Goal: Transaction & Acquisition: Purchase product/service

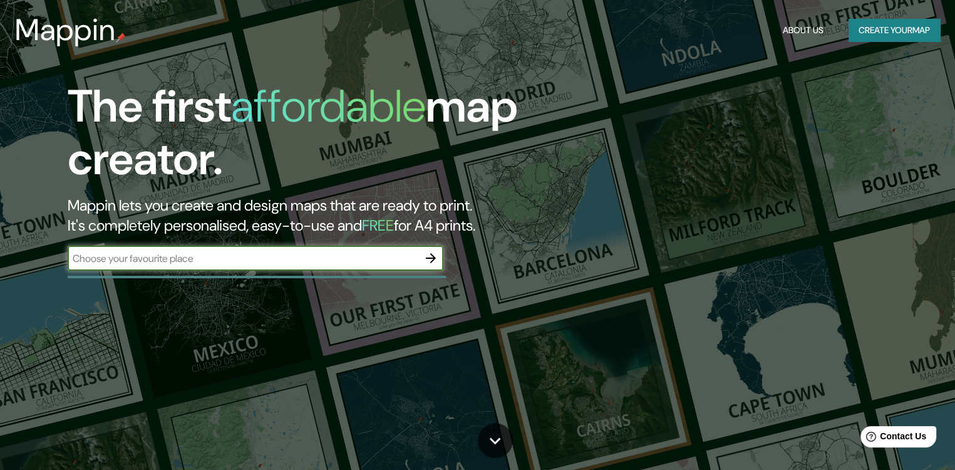
click at [296, 259] on input "text" at bounding box center [243, 258] width 351 height 14
type input "zacapu michoacan mexico"
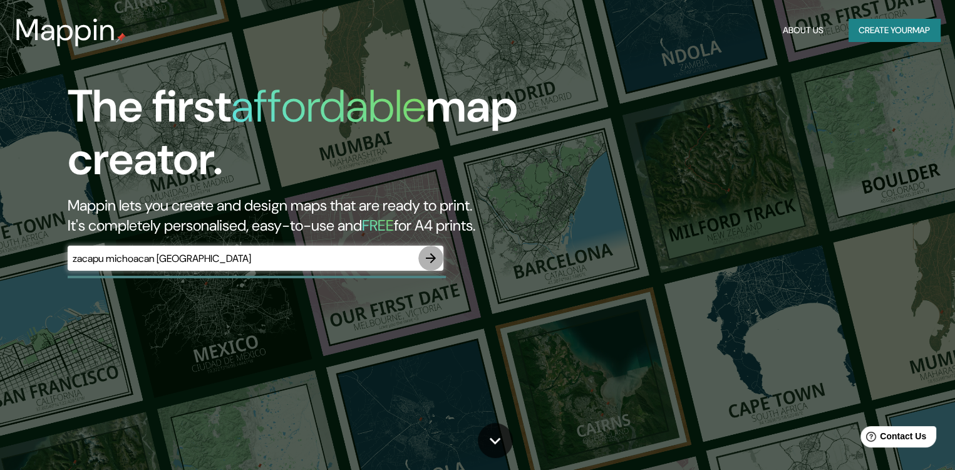
click at [425, 259] on icon "button" at bounding box center [430, 258] width 15 height 15
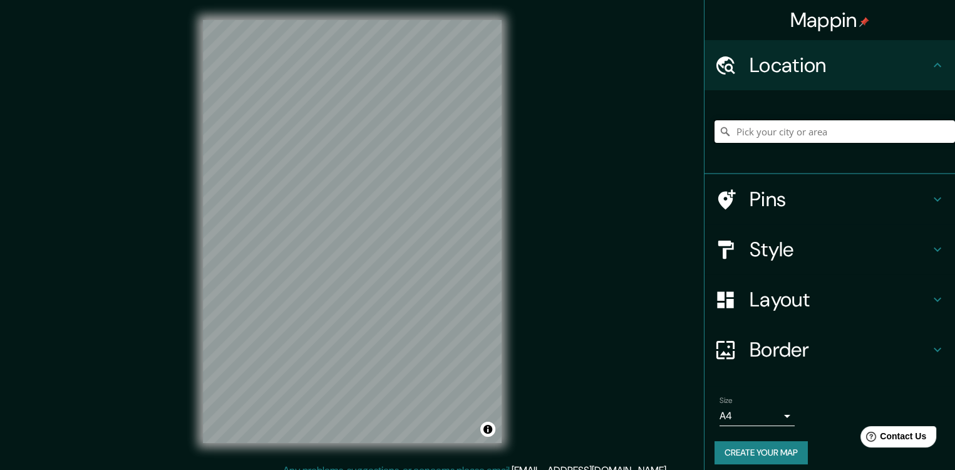
click at [778, 129] on input "Pick your city or area" at bounding box center [835, 131] width 241 height 23
click at [790, 136] on input "[GEOGRAPHIC_DATA], [GEOGRAPHIC_DATA], [GEOGRAPHIC_DATA]" at bounding box center [835, 131] width 241 height 23
click at [901, 136] on input "[GEOGRAPHIC_DATA], [GEOGRAPHIC_DATA], [GEOGRAPHIC_DATA]" at bounding box center [835, 131] width 241 height 23
click at [900, 136] on input "[GEOGRAPHIC_DATA], [GEOGRAPHIC_DATA], [GEOGRAPHIC_DATA]" at bounding box center [835, 131] width 241 height 23
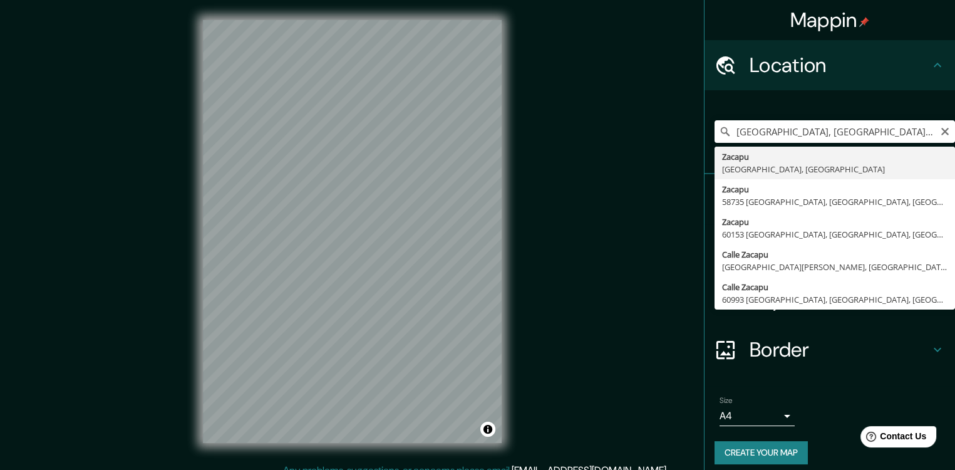
type input "[GEOGRAPHIC_DATA], [GEOGRAPHIC_DATA], [GEOGRAPHIC_DATA]"
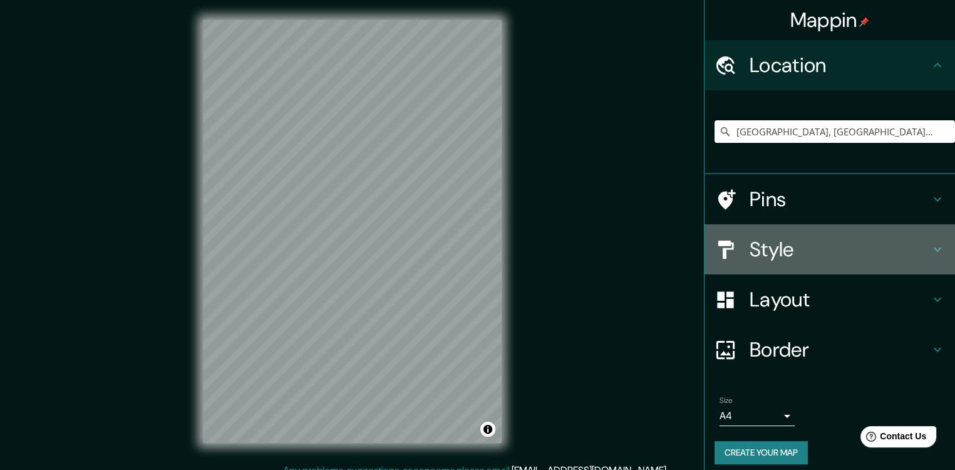
click at [854, 244] on h4 "Style" at bounding box center [840, 249] width 180 height 25
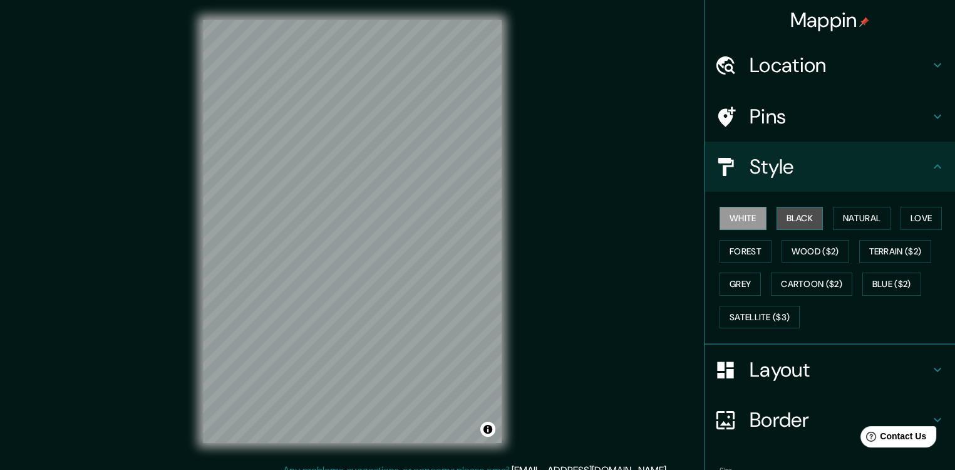
click at [800, 219] on button "Black" at bounding box center [800, 218] width 47 height 23
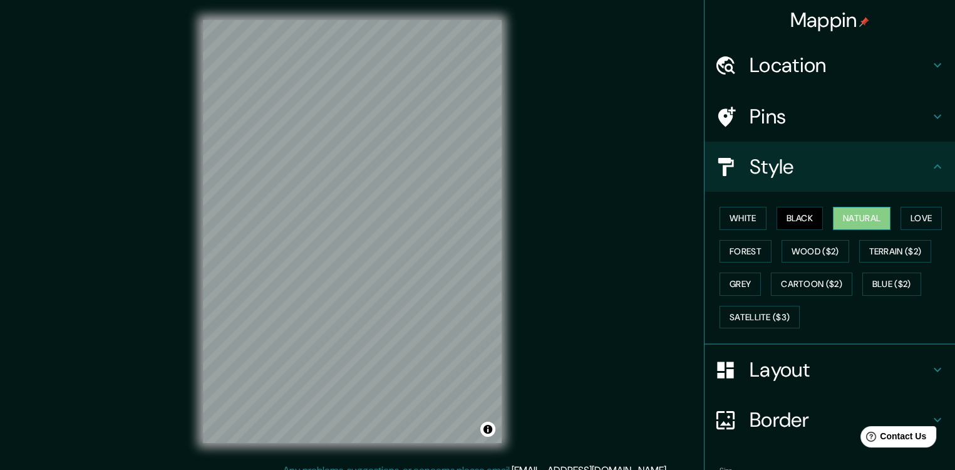
click at [835, 222] on button "Natural" at bounding box center [862, 218] width 58 height 23
click at [904, 211] on button "Love" at bounding box center [921, 218] width 41 height 23
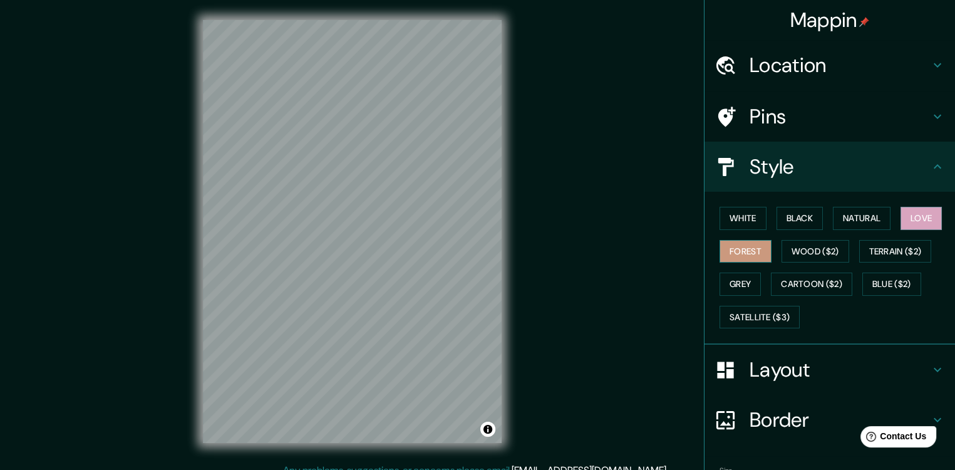
click at [743, 250] on button "Forest" at bounding box center [746, 251] width 52 height 23
click at [800, 251] on button "Wood ($2)" at bounding box center [816, 251] width 68 height 23
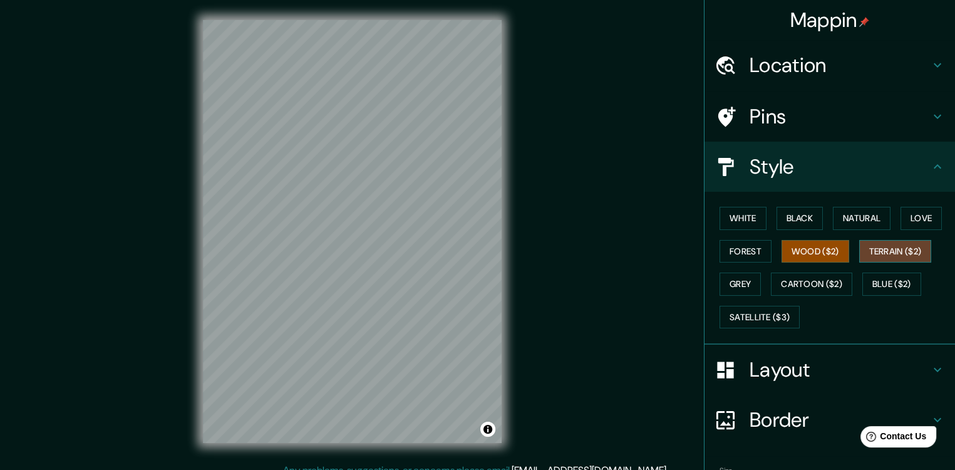
click at [879, 246] on button "Terrain ($2)" at bounding box center [895, 251] width 73 height 23
click at [739, 277] on button "Grey" at bounding box center [740, 283] width 41 height 23
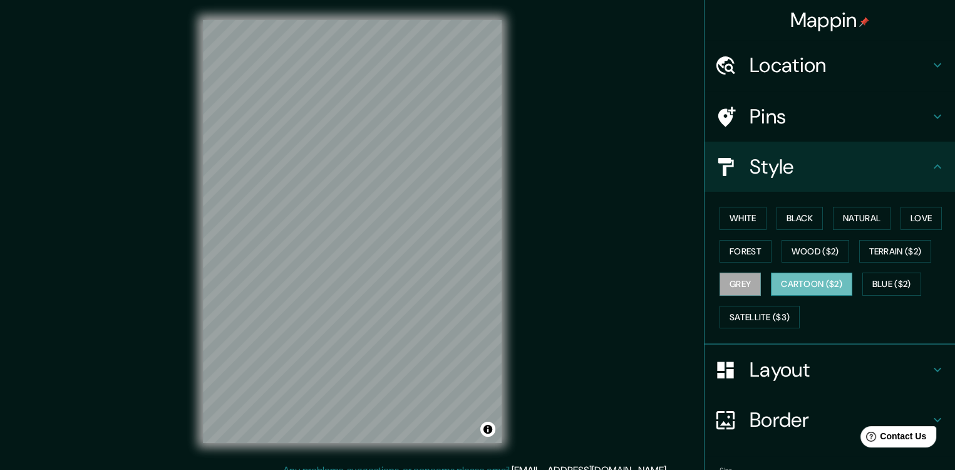
click at [787, 279] on button "Cartoon ($2)" at bounding box center [811, 283] width 81 height 23
click at [886, 279] on button "Blue ($2)" at bounding box center [891, 283] width 59 height 23
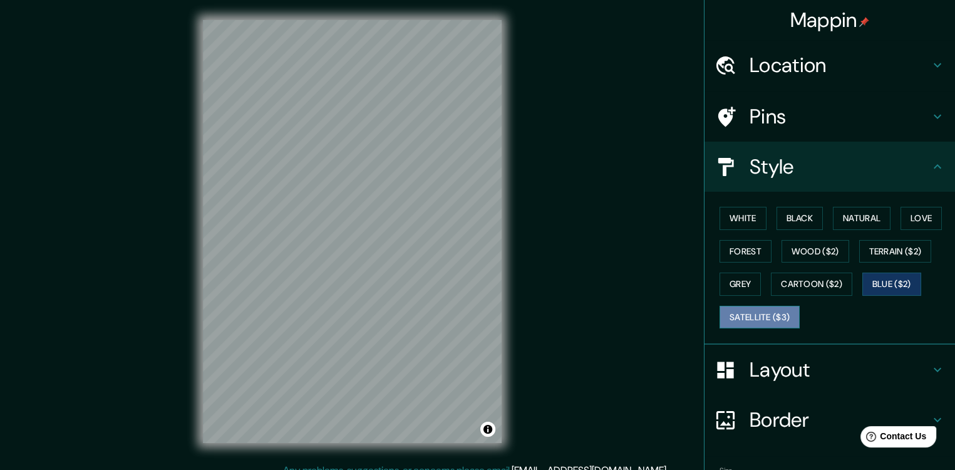
click at [769, 320] on button "Satellite ($3)" at bounding box center [760, 317] width 80 height 23
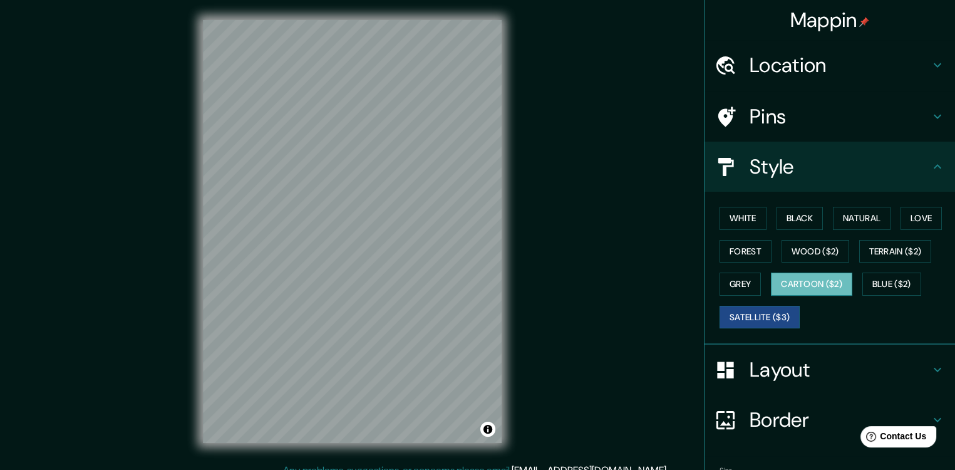
click at [802, 289] on button "Cartoon ($2)" at bounding box center [811, 283] width 81 height 23
click at [884, 283] on button "Blue ($2)" at bounding box center [891, 283] width 59 height 23
click at [827, 283] on button "Cartoon ($2)" at bounding box center [811, 283] width 81 height 23
click at [775, 314] on button "Satellite ($3)" at bounding box center [760, 317] width 80 height 23
click at [869, 284] on button "Blue ($2)" at bounding box center [891, 283] width 59 height 23
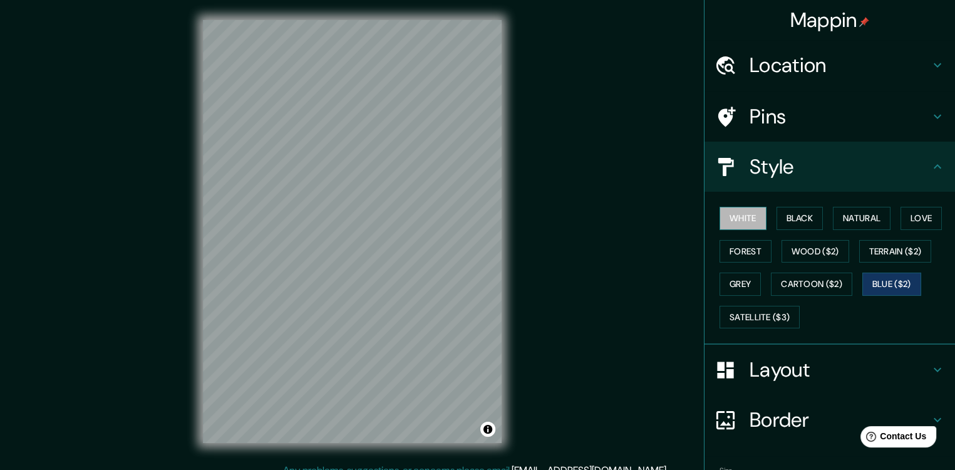
click at [732, 210] on button "White" at bounding box center [743, 218] width 47 height 23
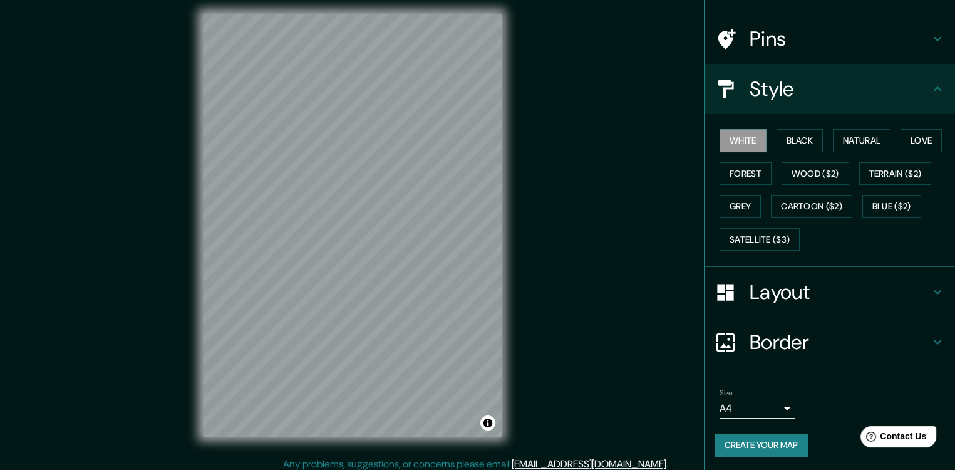
scroll to position [13, 0]
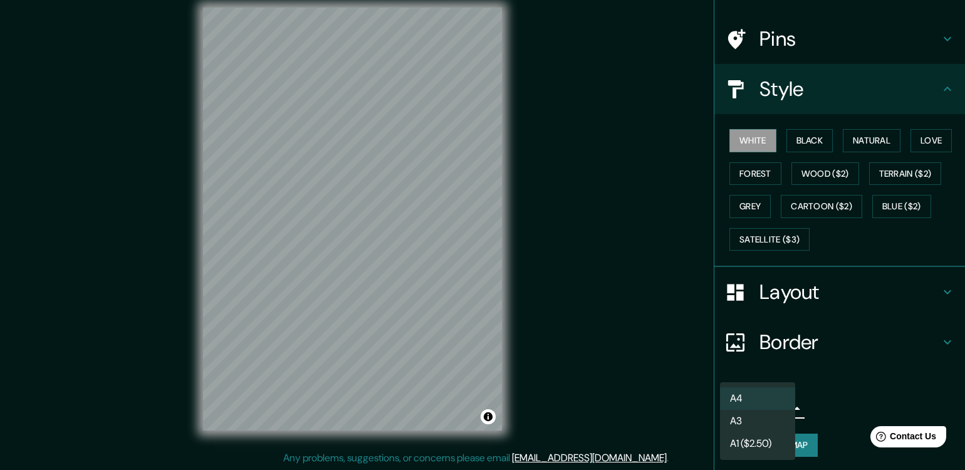
click at [769, 406] on body "Mappin Location Zacapu, Michoacán, México Pins Style White Black Natural Love F…" at bounding box center [482, 222] width 965 height 470
click at [757, 417] on li "A3" at bounding box center [757, 421] width 75 height 23
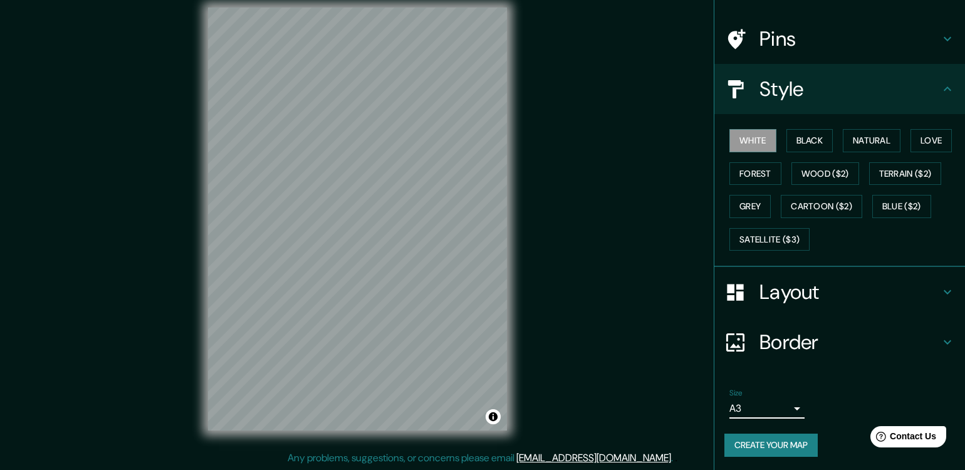
click at [759, 406] on body "Mappin Location Zacapu, Michoacán, México Pins Style White Black Natural Love F…" at bounding box center [482, 222] width 965 height 470
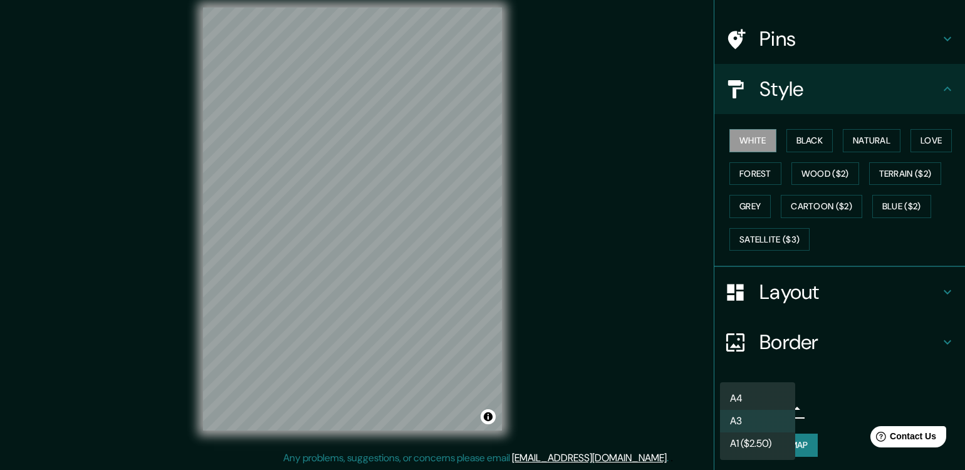
click at [754, 400] on li "A4" at bounding box center [757, 398] width 75 height 23
type input "single"
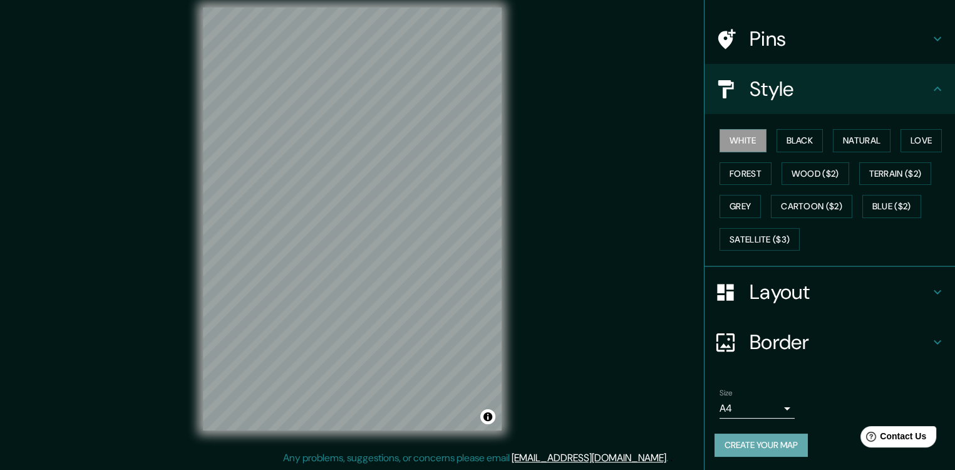
click at [736, 442] on button "Create your map" at bounding box center [761, 444] width 93 height 23
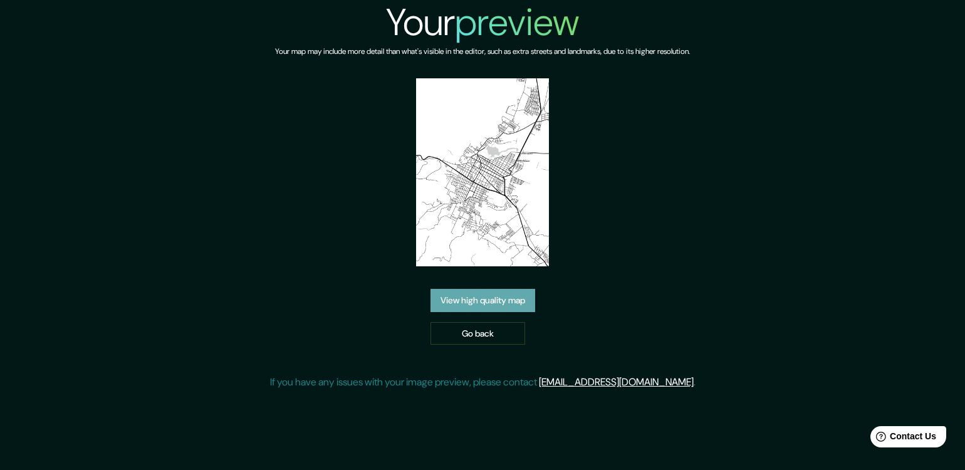
click at [480, 306] on link "View high quality map" at bounding box center [482, 300] width 105 height 23
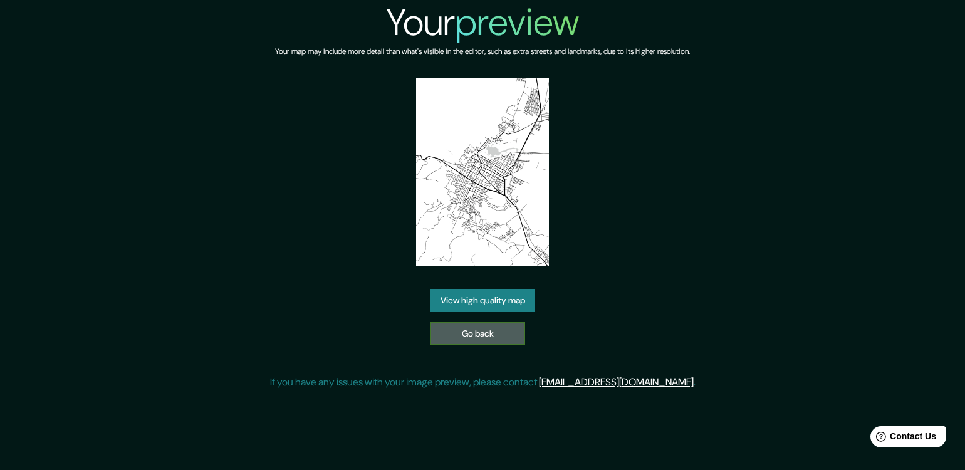
click at [482, 328] on link "Go back" at bounding box center [477, 333] width 95 height 23
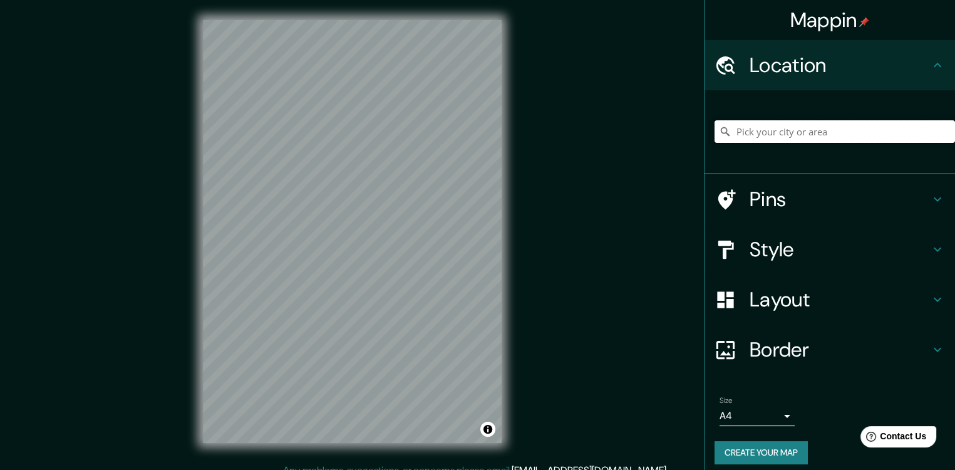
click at [794, 127] on input "Pick your city or area" at bounding box center [835, 131] width 241 height 23
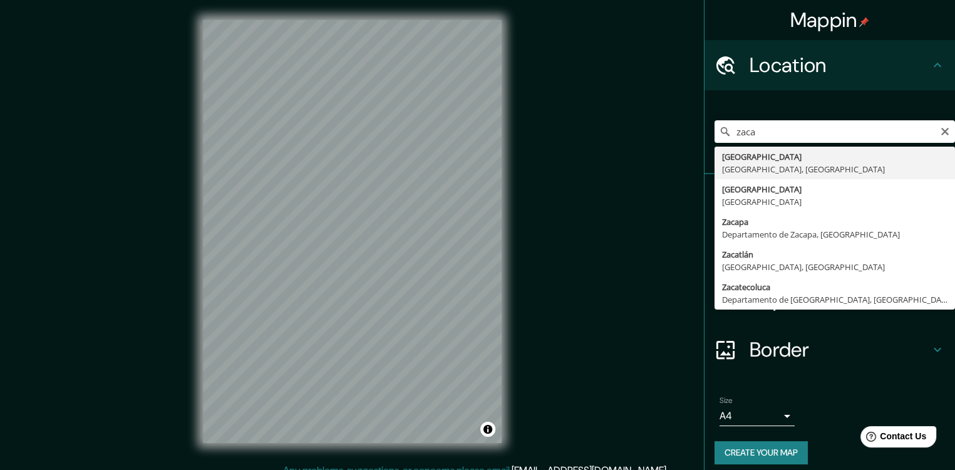
type input "[GEOGRAPHIC_DATA], [GEOGRAPHIC_DATA], [GEOGRAPHIC_DATA]"
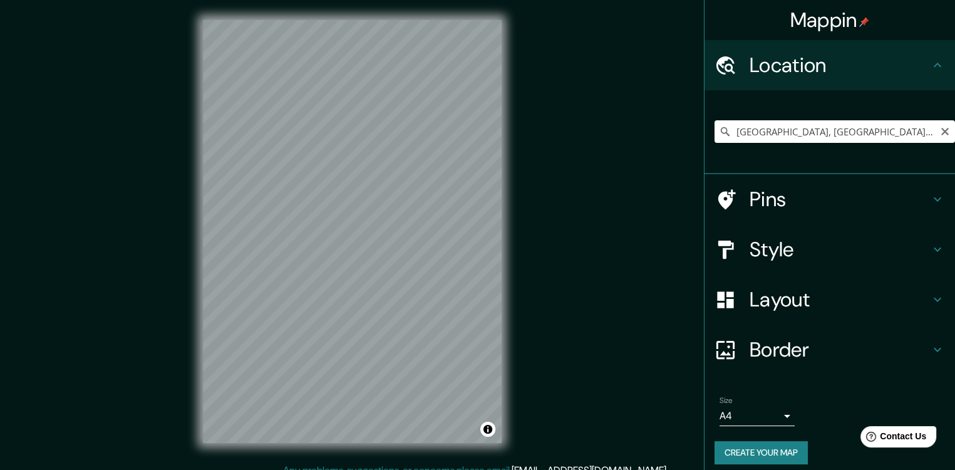
click at [941, 133] on icon "Clear" at bounding box center [945, 132] width 8 height 8
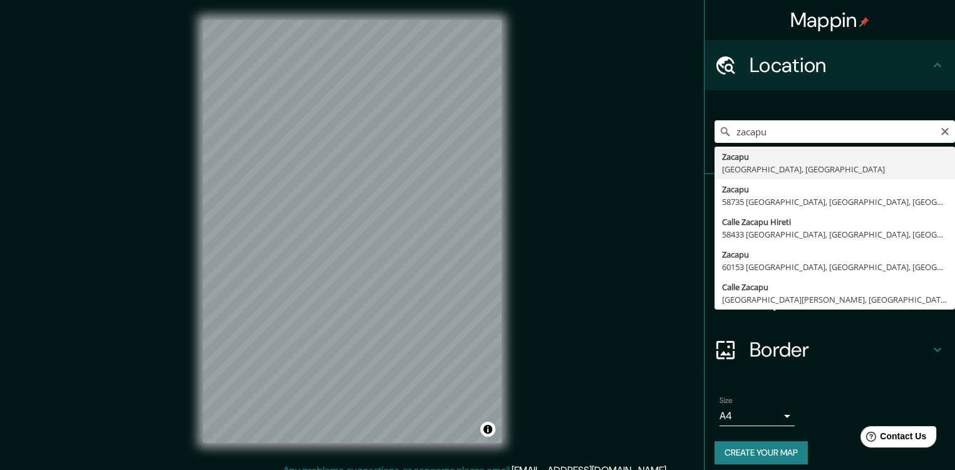
type input "Zacapu, Michoacán, México"
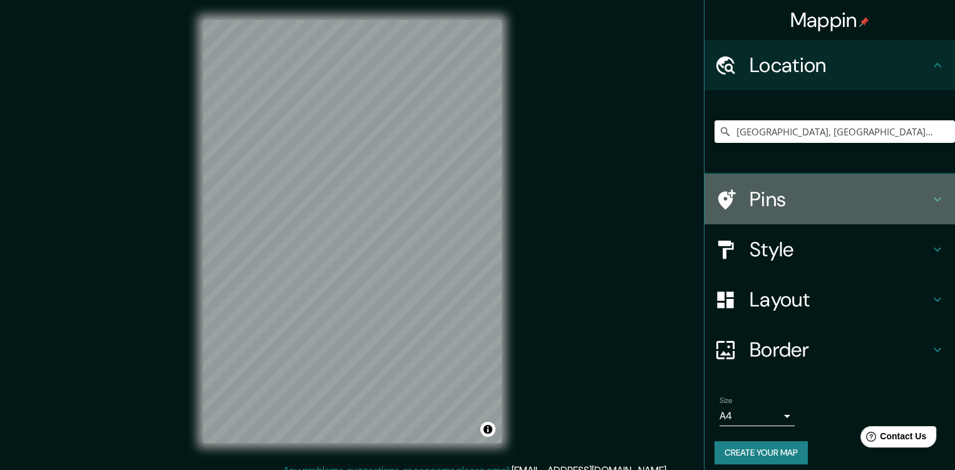
click at [715, 191] on icon at bounding box center [726, 200] width 22 height 22
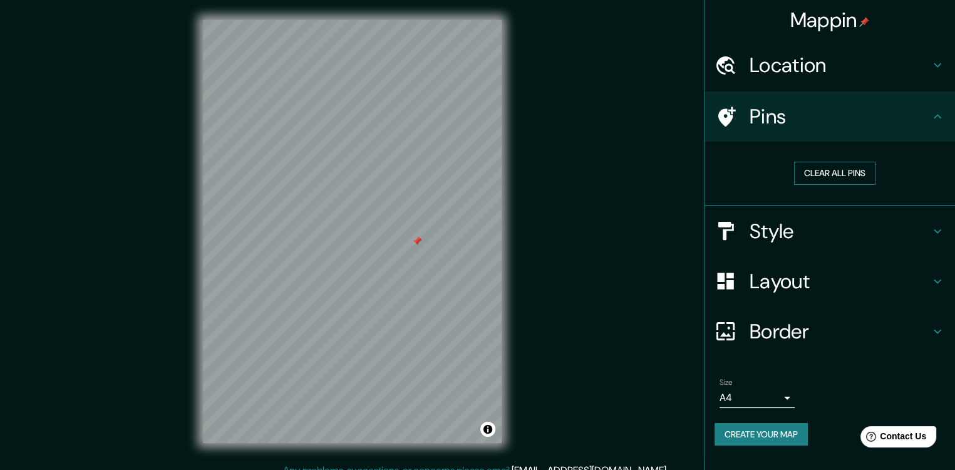
click at [832, 173] on button "Clear all pins" at bounding box center [834, 173] width 81 height 23
click at [807, 185] on div "Clear all pins" at bounding box center [835, 173] width 241 height 43
click at [812, 176] on button "Clear all pins" at bounding box center [834, 173] width 81 height 23
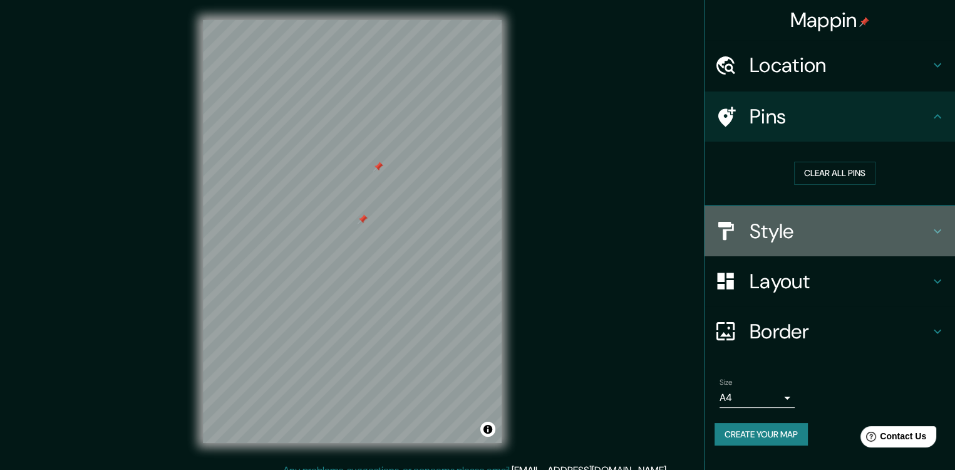
click at [776, 234] on h4 "Style" at bounding box center [840, 231] width 180 height 25
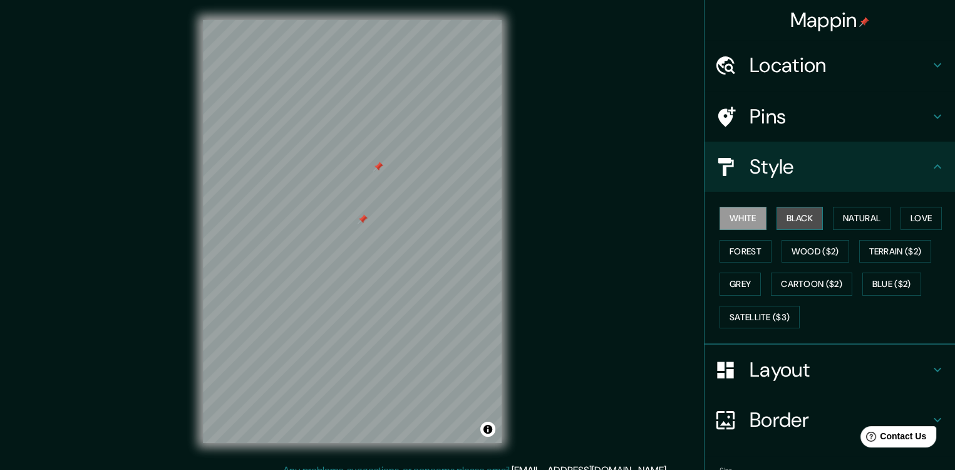
click at [790, 212] on button "Black" at bounding box center [800, 218] width 47 height 23
click at [820, 118] on h4 "Pins" at bounding box center [840, 116] width 180 height 25
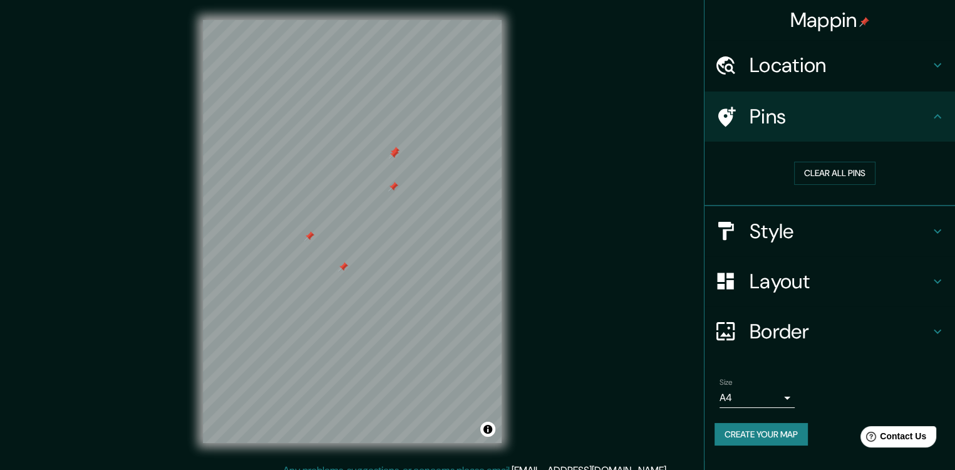
click at [840, 130] on div "Pins" at bounding box center [830, 116] width 251 height 50
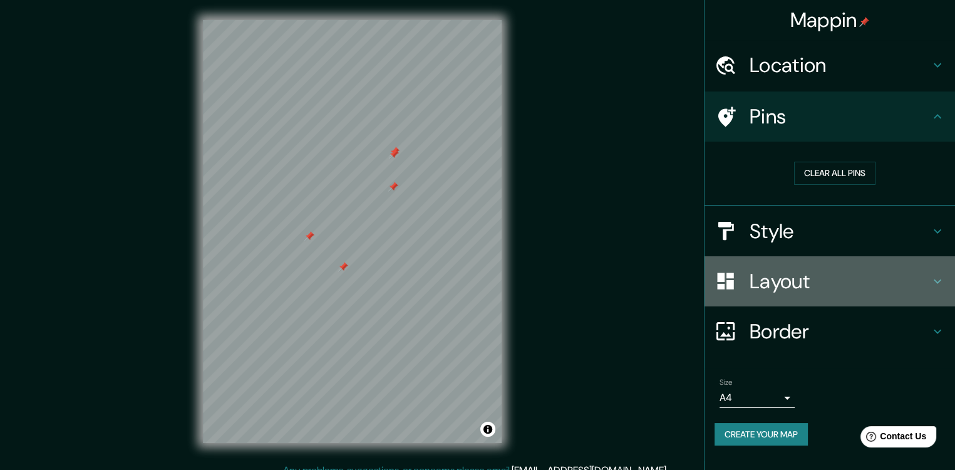
click at [778, 277] on h4 "Layout" at bounding box center [840, 281] width 180 height 25
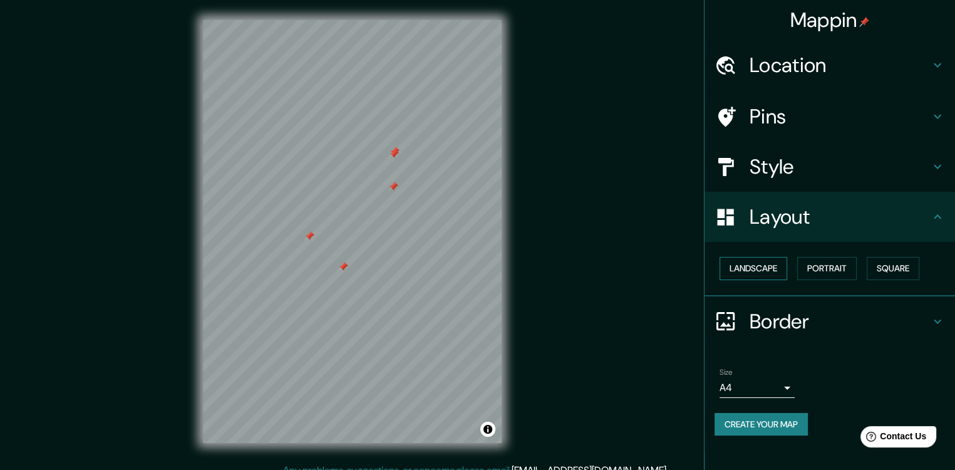
click at [757, 269] on button "Landscape" at bounding box center [754, 268] width 68 height 23
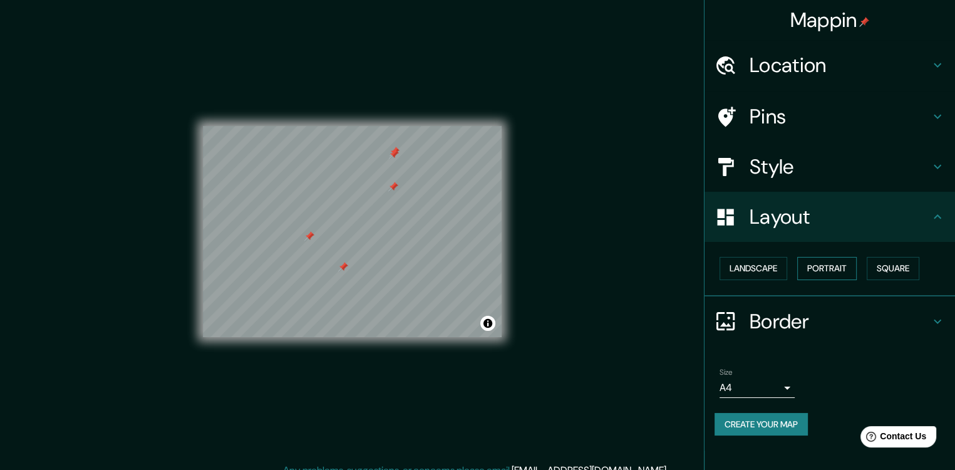
click at [827, 267] on button "Portrait" at bounding box center [826, 268] width 59 height 23
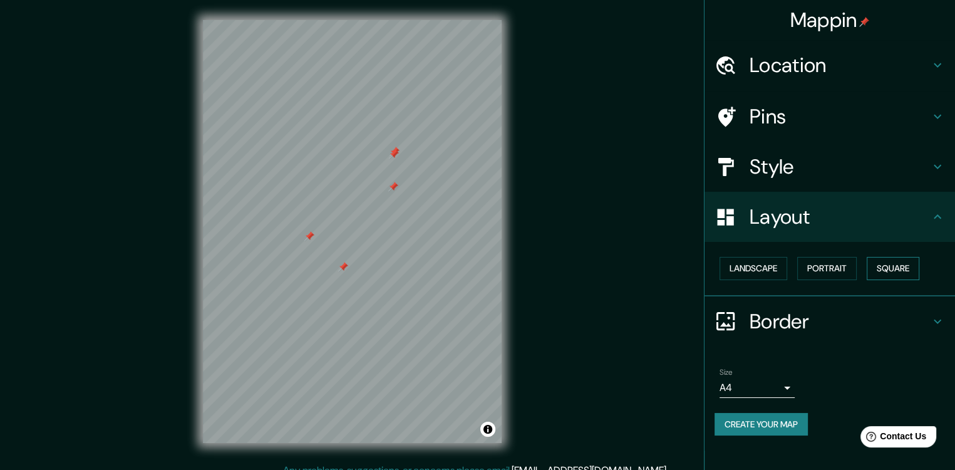
click at [887, 264] on button "Square" at bounding box center [893, 268] width 53 height 23
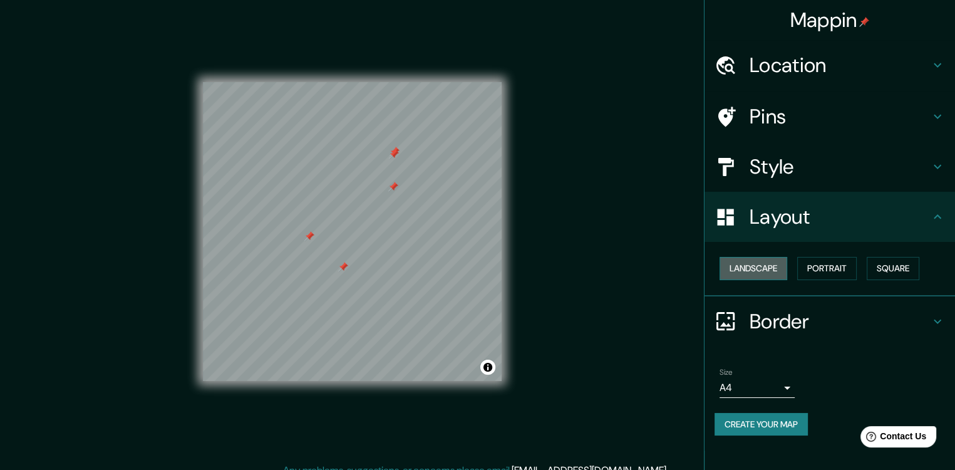
click at [763, 264] on button "Landscape" at bounding box center [754, 268] width 68 height 23
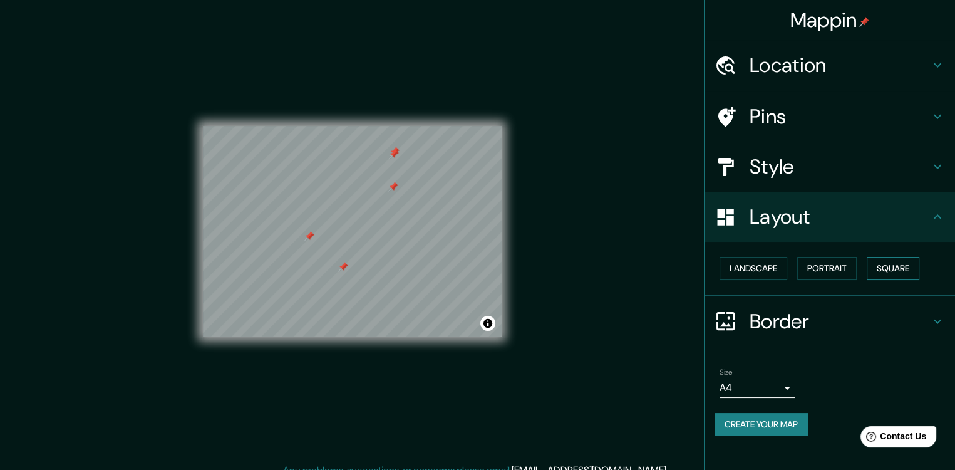
click at [884, 266] on button "Square" at bounding box center [893, 268] width 53 height 23
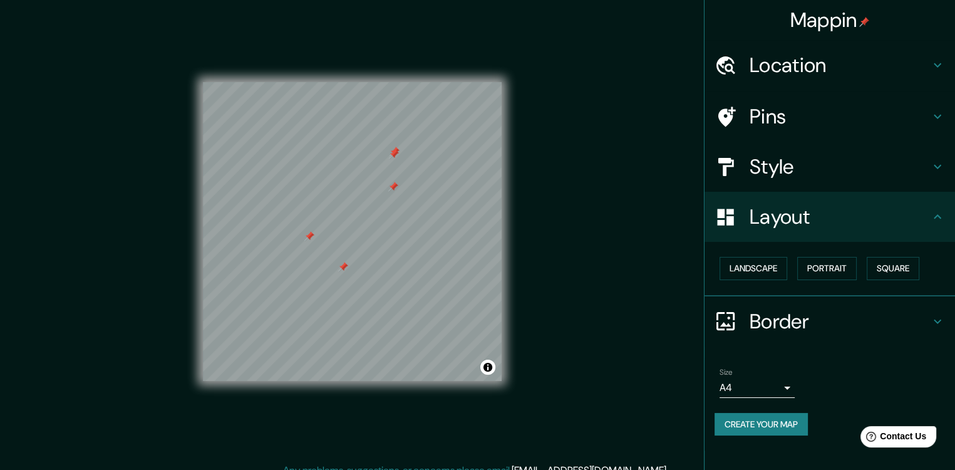
click at [902, 231] on div "Layout" at bounding box center [830, 217] width 251 height 50
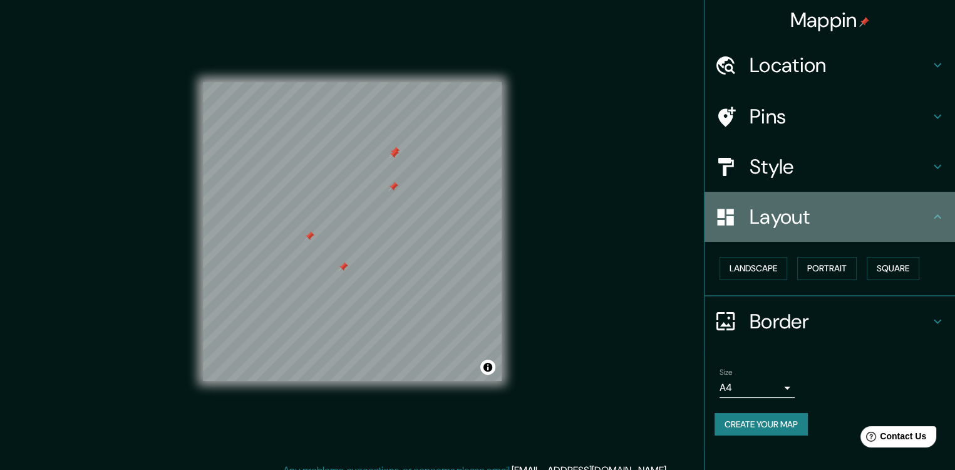
click at [877, 237] on div "Layout" at bounding box center [830, 217] width 251 height 50
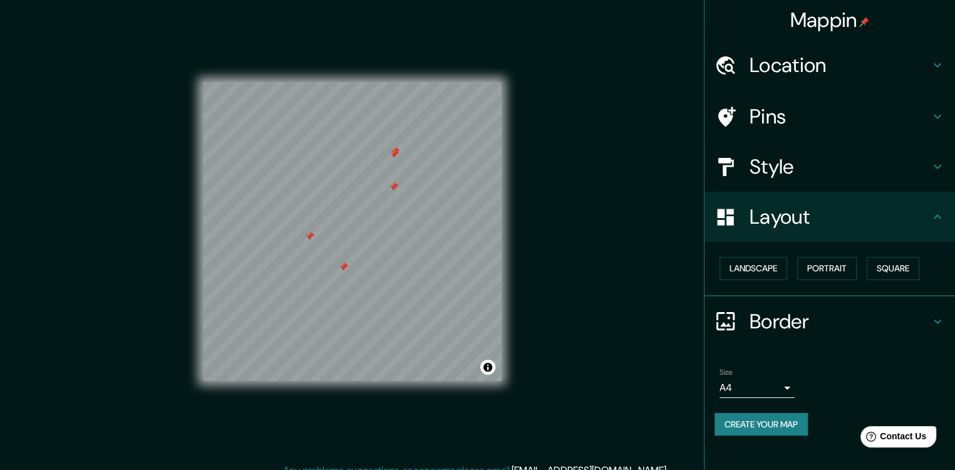
click at [861, 213] on h4 "Layout" at bounding box center [840, 216] width 180 height 25
click at [870, 166] on h4 "Style" at bounding box center [840, 166] width 180 height 25
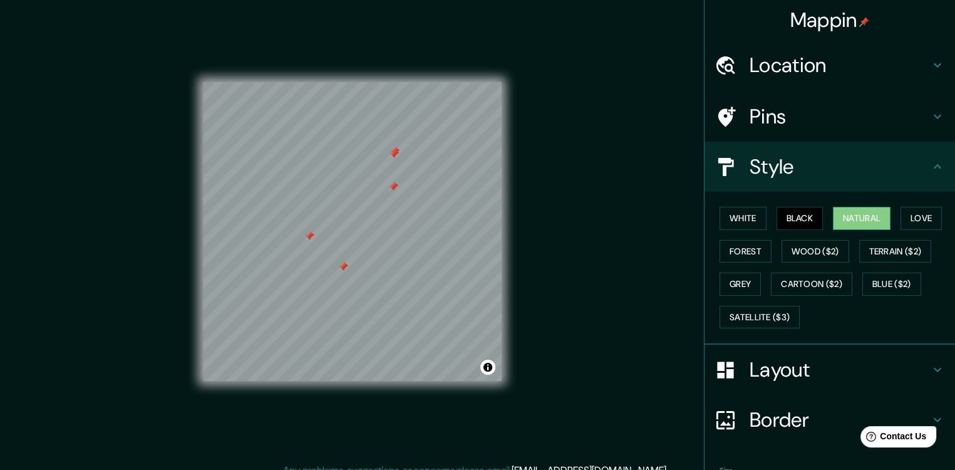
click at [839, 212] on button "Natural" at bounding box center [862, 218] width 58 height 23
click at [361, 225] on div at bounding box center [362, 222] width 10 height 10
click at [358, 239] on div at bounding box center [363, 234] width 10 height 10
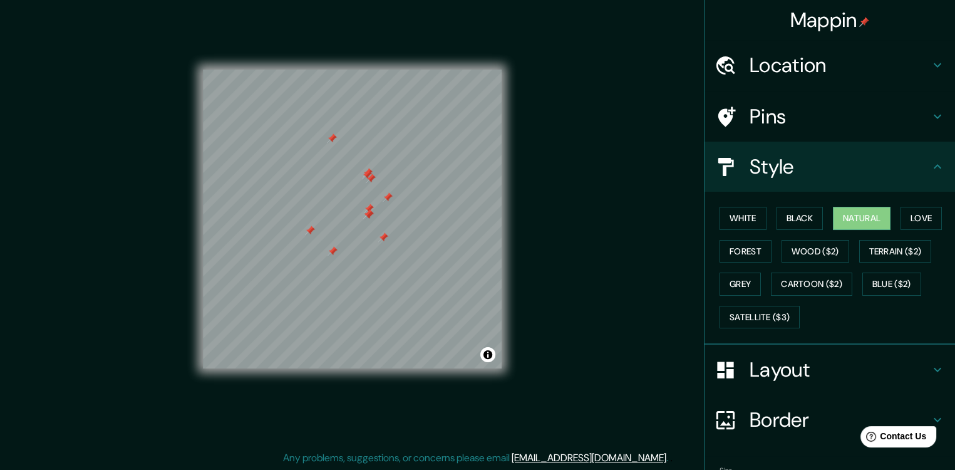
scroll to position [13, 0]
click at [601, 249] on div "Mappin Location Zacapu, Michoacán, México Pins Style White Black Natural Love F…" at bounding box center [477, 228] width 955 height 483
click at [920, 126] on div "Pins" at bounding box center [830, 116] width 251 height 50
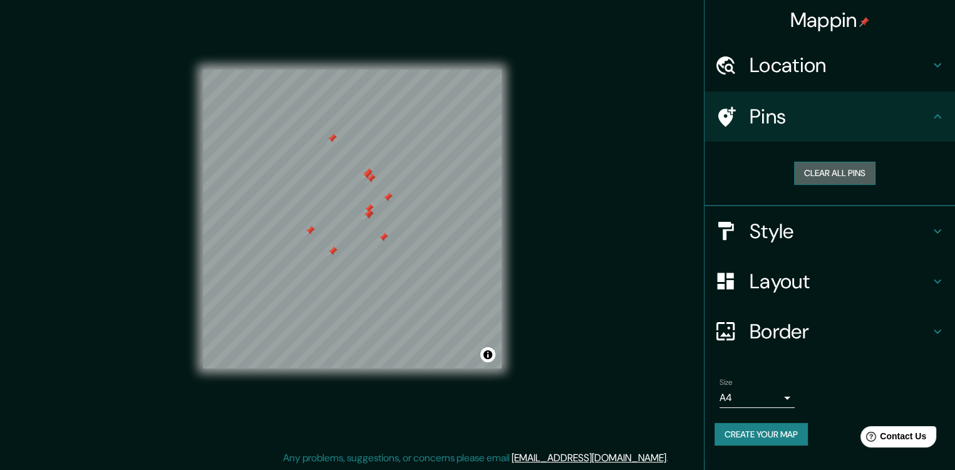
click at [833, 172] on button "Clear all pins" at bounding box center [834, 173] width 81 height 23
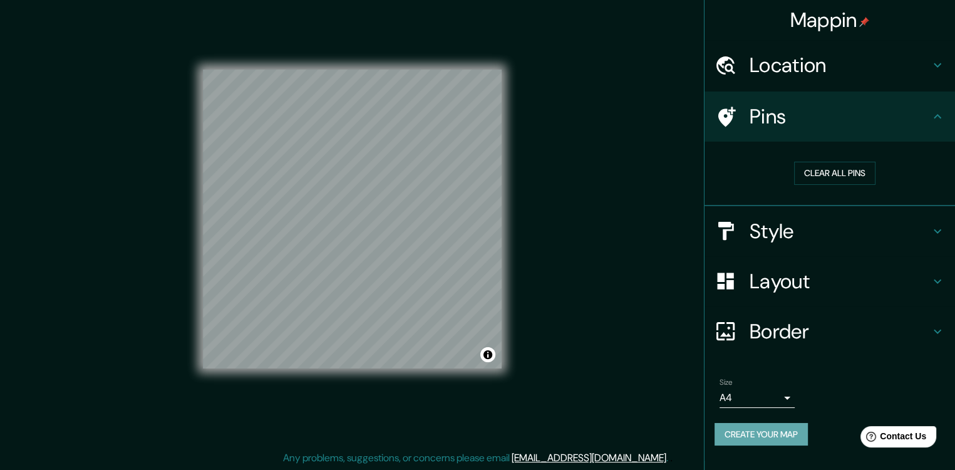
click at [781, 432] on button "Create your map" at bounding box center [761, 434] width 93 height 23
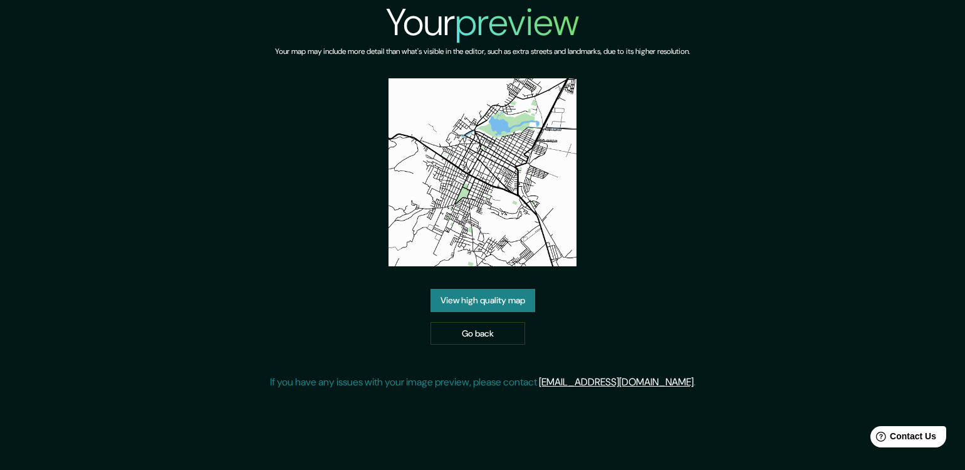
click at [634, 316] on div "Your preview Your map may include more detail than what's visible in the editor…" at bounding box center [482, 200] width 425 height 400
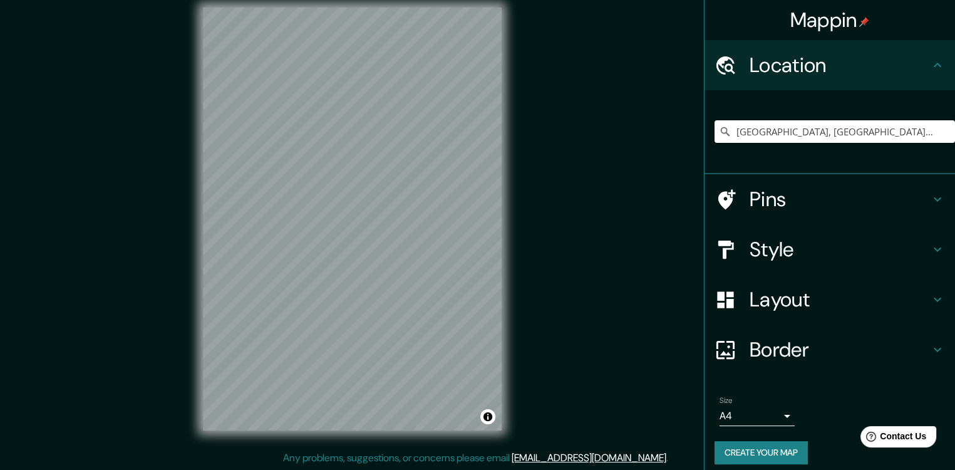
click at [772, 137] on input "Zacapu, Michoacán, México" at bounding box center [835, 131] width 241 height 23
click at [799, 128] on input "[GEOGRAPHIC_DATA], [GEOGRAPHIC_DATA], [GEOGRAPHIC_DATA]" at bounding box center [835, 131] width 241 height 23
click at [859, 130] on input "[GEOGRAPHIC_DATA], [GEOGRAPHIC_DATA], [GEOGRAPHIC_DATA]" at bounding box center [835, 131] width 241 height 23
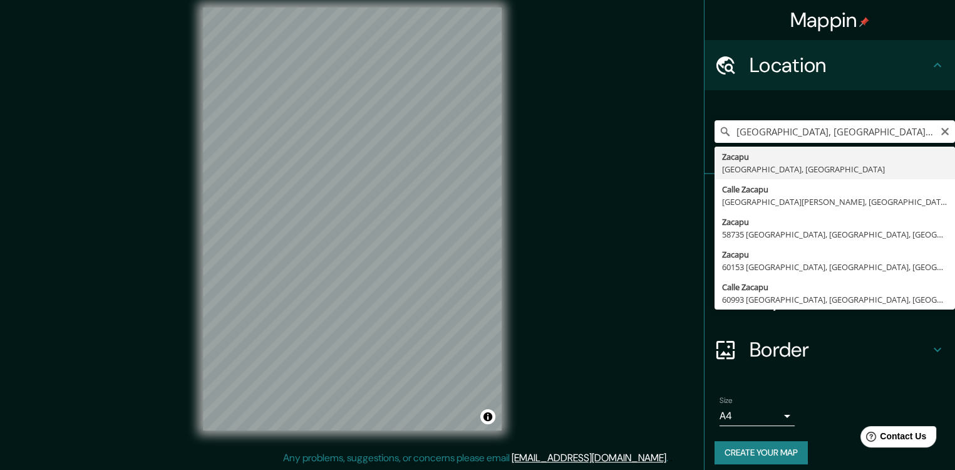
type input "[GEOGRAPHIC_DATA], [GEOGRAPHIC_DATA], [GEOGRAPHIC_DATA]"
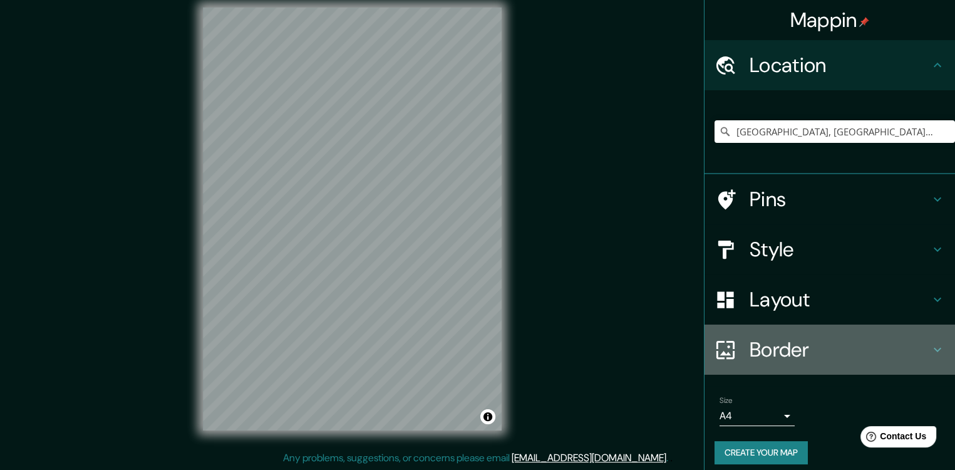
click at [787, 356] on h4 "Border" at bounding box center [840, 349] width 180 height 25
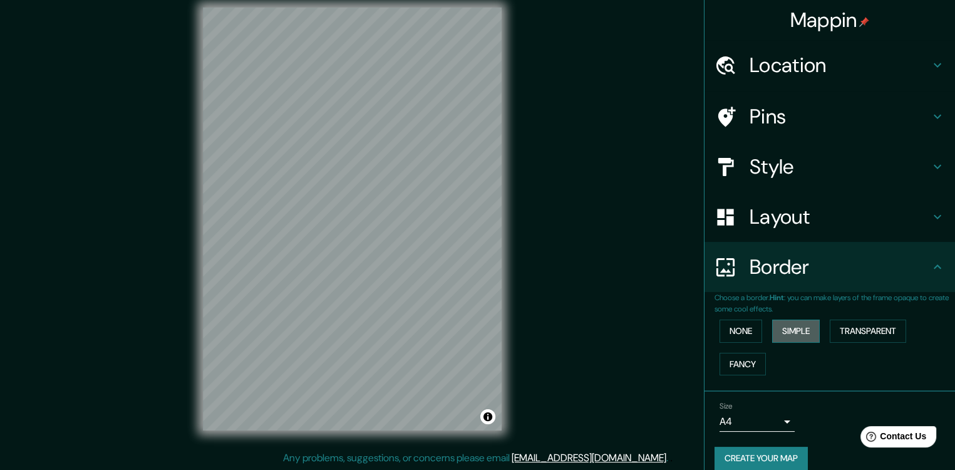
click at [787, 328] on button "Simple" at bounding box center [796, 330] width 48 height 23
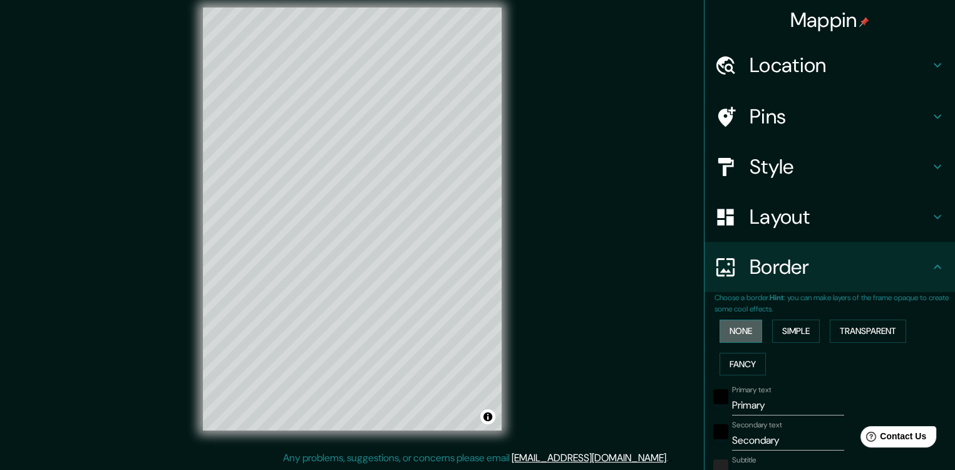
click at [737, 321] on button "None" at bounding box center [741, 330] width 43 height 23
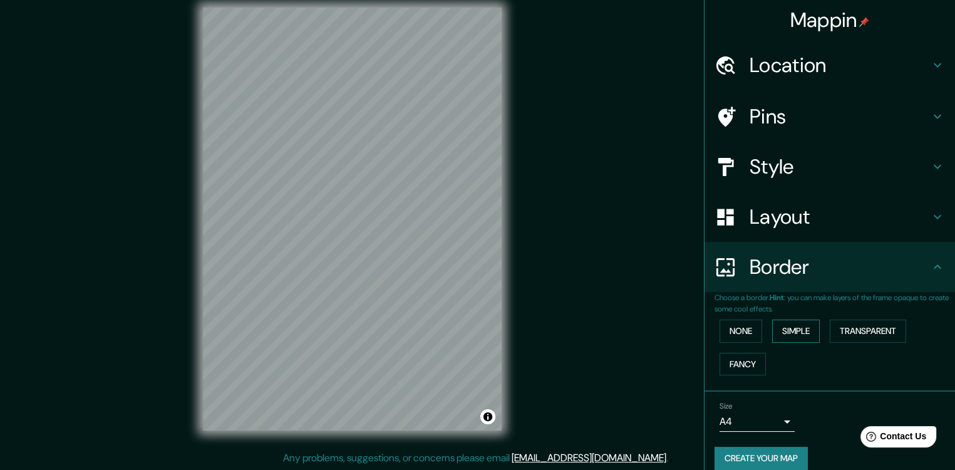
click at [777, 333] on button "Simple" at bounding box center [796, 330] width 48 height 23
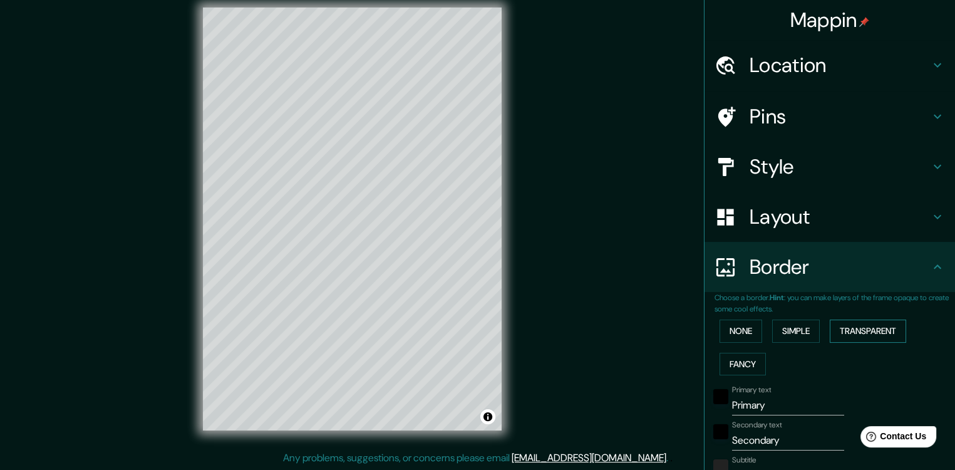
click at [830, 331] on button "Transparent" at bounding box center [868, 330] width 76 height 23
click at [737, 359] on button "Fancy" at bounding box center [743, 364] width 46 height 23
click at [732, 329] on button "None" at bounding box center [741, 330] width 43 height 23
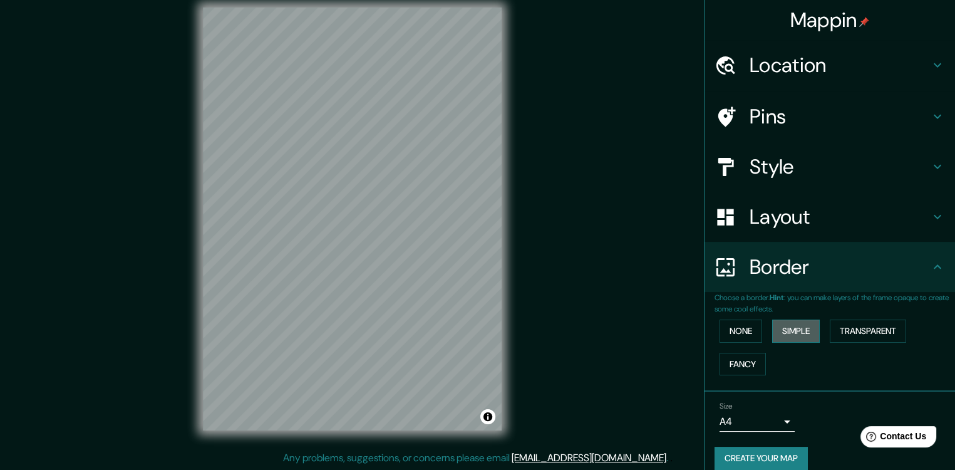
click at [776, 331] on button "Simple" at bounding box center [796, 330] width 48 height 23
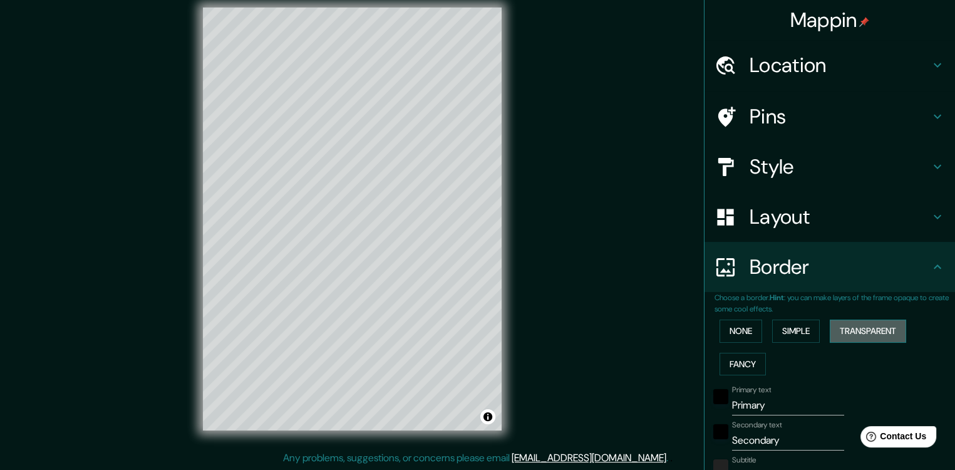
click at [844, 331] on button "Transparent" at bounding box center [868, 330] width 76 height 23
click at [734, 335] on button "None" at bounding box center [741, 330] width 43 height 23
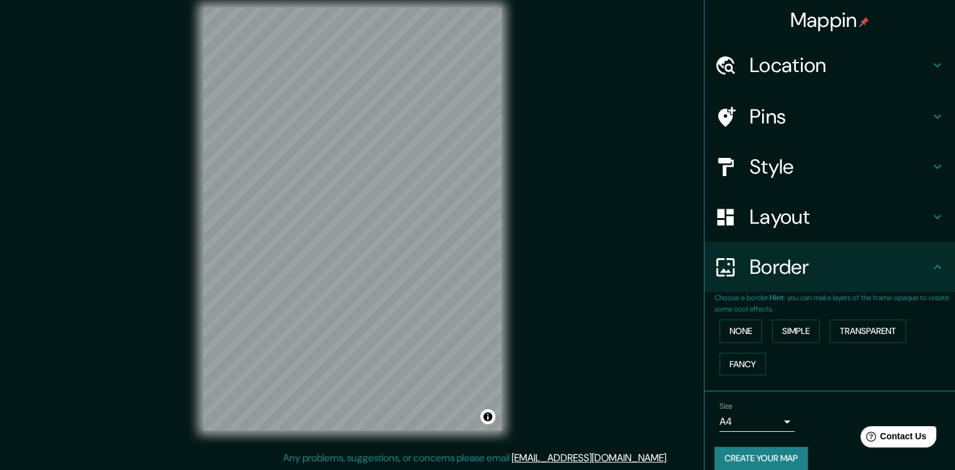
click at [807, 218] on h4 "Layout" at bounding box center [840, 216] width 180 height 25
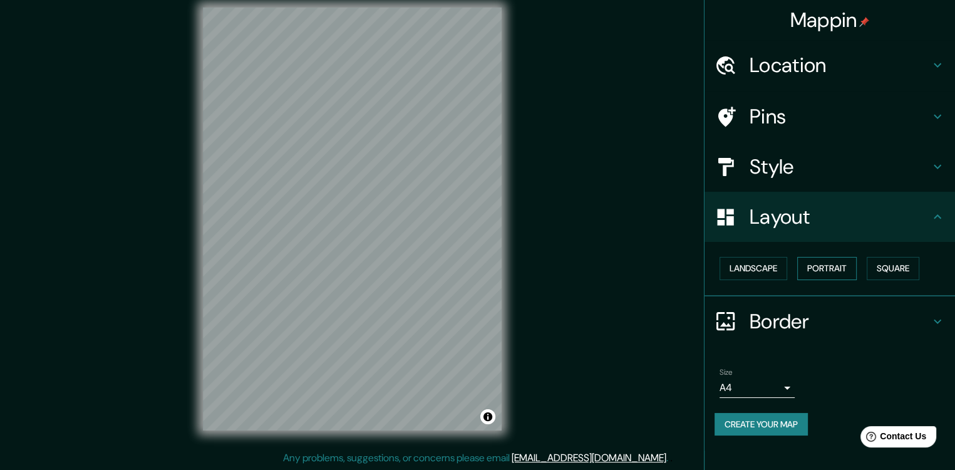
click at [812, 264] on button "Portrait" at bounding box center [826, 268] width 59 height 23
click at [770, 262] on button "Landscape" at bounding box center [754, 268] width 68 height 23
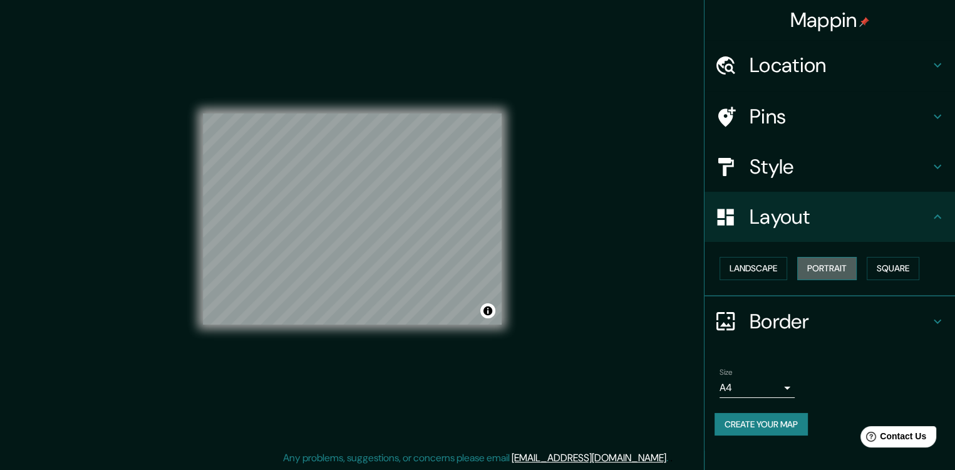
click at [822, 266] on button "Portrait" at bounding box center [826, 268] width 59 height 23
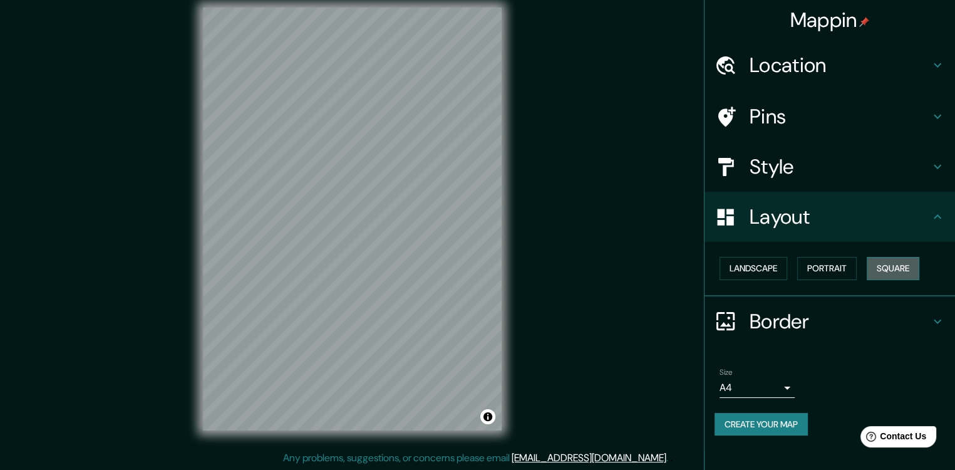
click at [885, 269] on button "Square" at bounding box center [893, 268] width 53 height 23
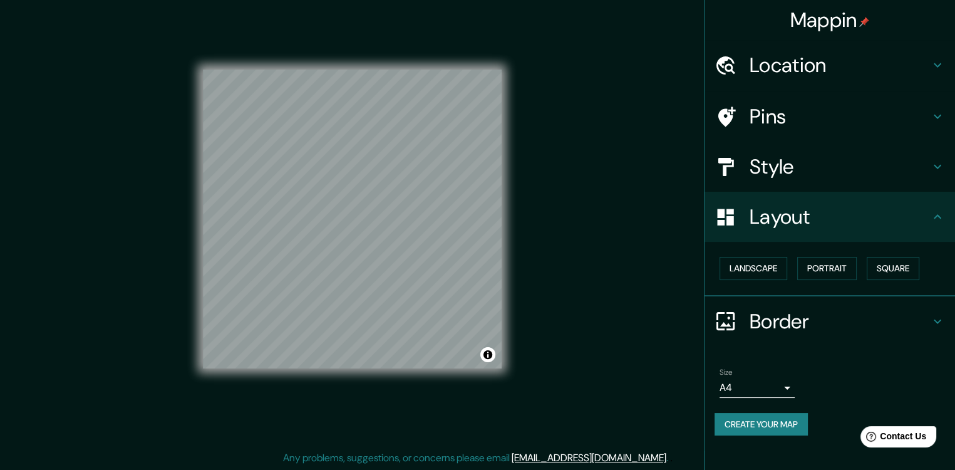
click at [826, 163] on h4 "Style" at bounding box center [840, 166] width 180 height 25
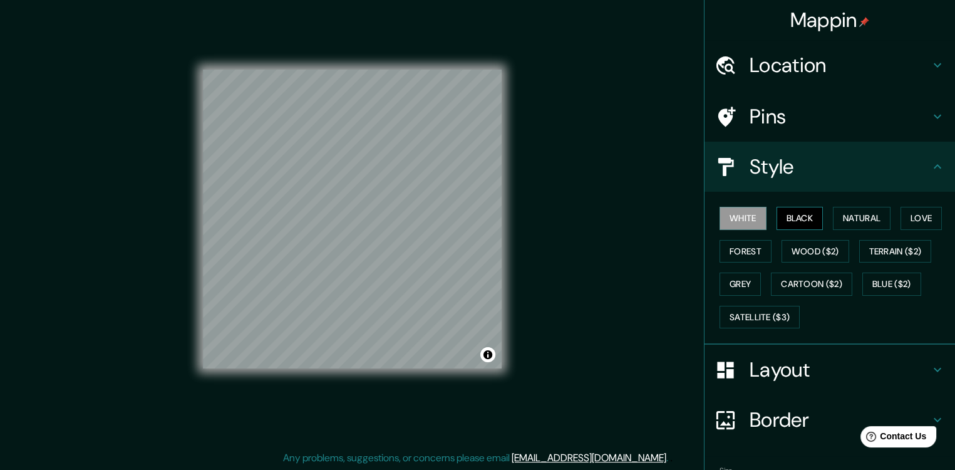
click at [785, 215] on button "Black" at bounding box center [800, 218] width 47 height 23
click at [840, 217] on button "Natural" at bounding box center [862, 218] width 58 height 23
click at [784, 125] on h4 "Pins" at bounding box center [840, 116] width 180 height 25
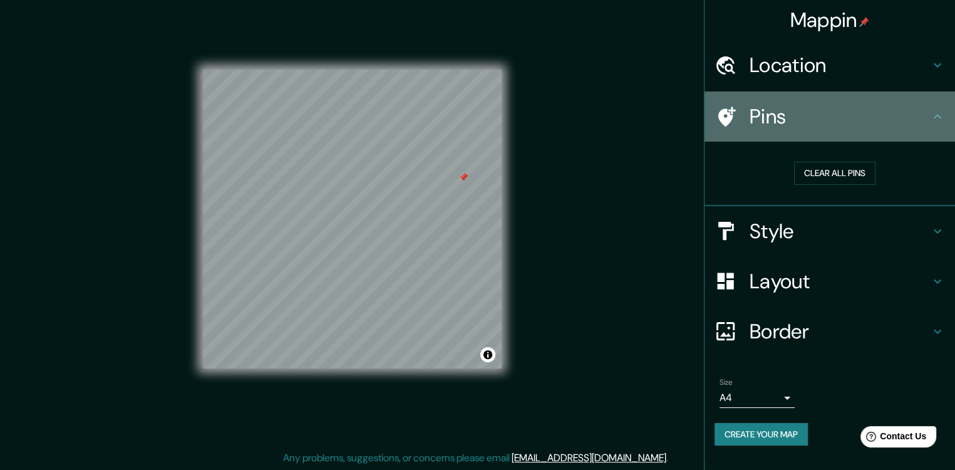
click at [933, 111] on icon at bounding box center [937, 116] width 15 height 15
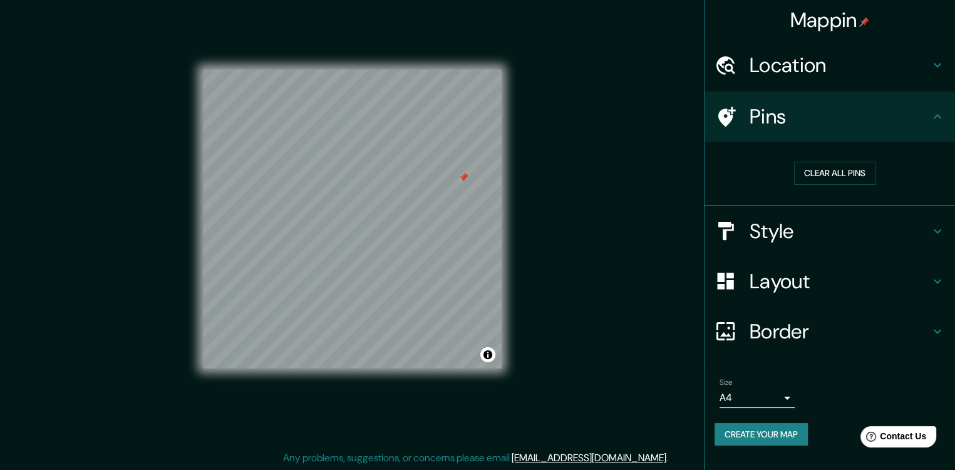
click at [577, 294] on div "Mappin Location Zacapu, Michoacán, México Pins Clear all pins Style Layout Bord…" at bounding box center [477, 228] width 955 height 483
drag, startPoint x: 530, startPoint y: 291, endPoint x: 624, endPoint y: 231, distance: 111.5
click at [624, 231] on div "Mappin Location Zacapu, Michoacán, México Pins Clear all pins Style Layout Bord…" at bounding box center [477, 228] width 955 height 483
click at [765, 437] on button "Create your map" at bounding box center [761, 434] width 93 height 23
click at [762, 435] on button "Create your map" at bounding box center [761, 434] width 93 height 23
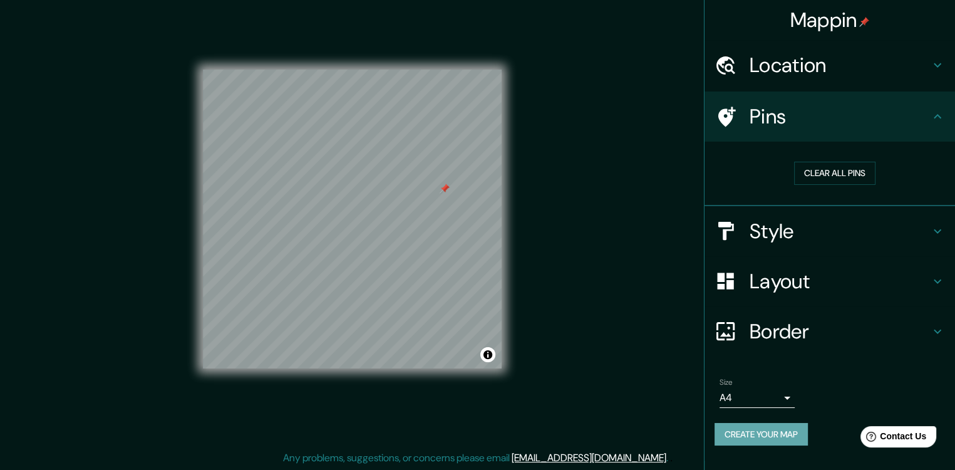
click at [785, 438] on button "Create your map" at bounding box center [761, 434] width 93 height 23
click at [783, 434] on div "Create your map" at bounding box center [830, 434] width 230 height 23
click at [782, 434] on div "Create your map" at bounding box center [830, 434] width 230 height 23
click at [740, 439] on button "Create your map" at bounding box center [761, 434] width 93 height 23
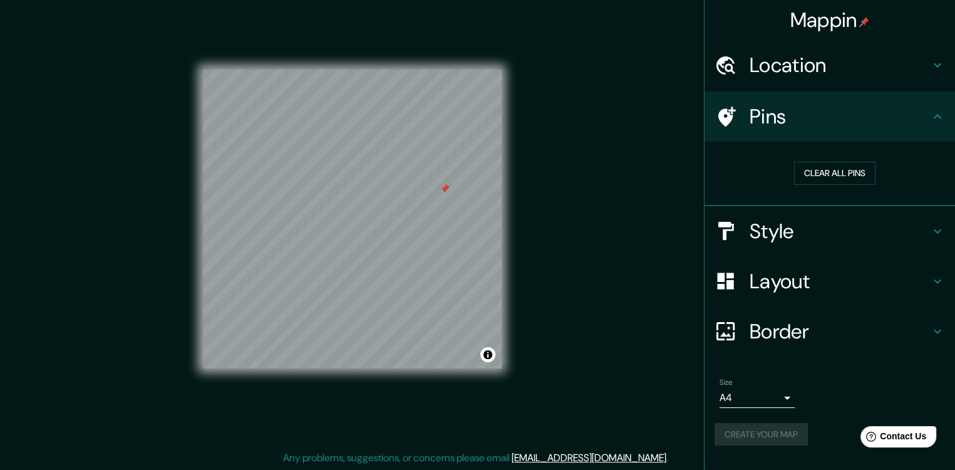
drag, startPoint x: 742, startPoint y: 440, endPoint x: 541, endPoint y: 123, distance: 375.0
click at [541, 123] on div "Mappin Location Zacapu, Michoacán, México Pins Clear all pins Style Layout Bord…" at bounding box center [477, 228] width 955 height 483
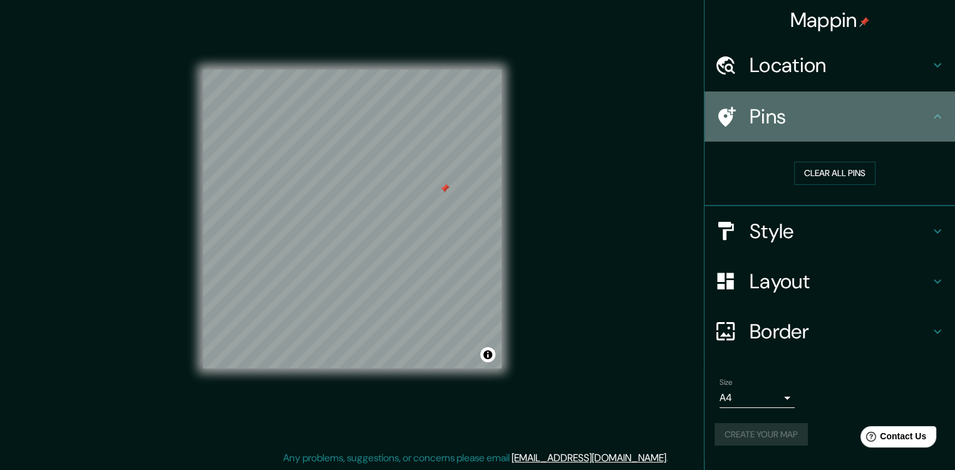
click at [891, 113] on h4 "Pins" at bounding box center [840, 116] width 180 height 25
click at [894, 108] on h4 "Pins" at bounding box center [840, 116] width 180 height 25
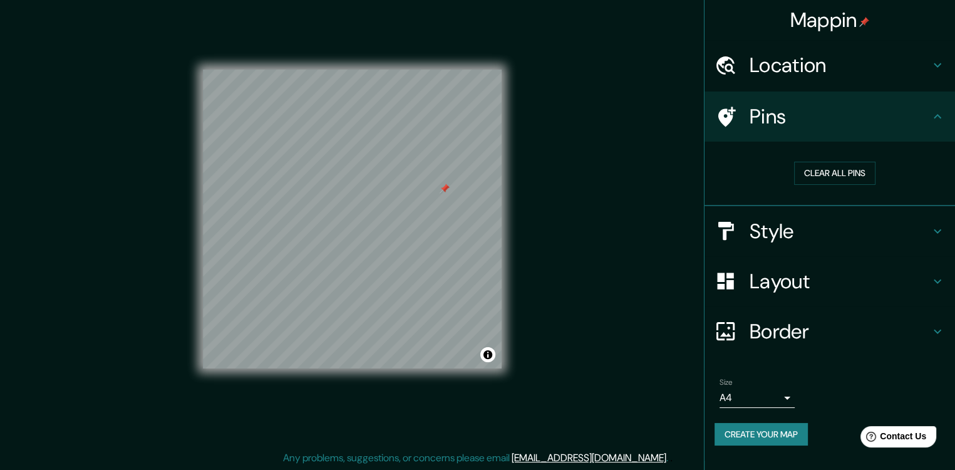
scroll to position [13, 0]
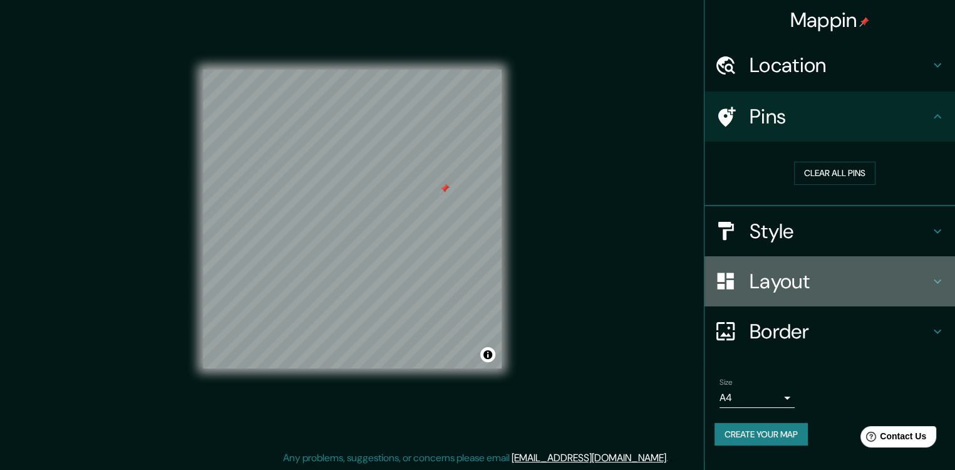
click at [889, 280] on h4 "Layout" at bounding box center [840, 281] width 180 height 25
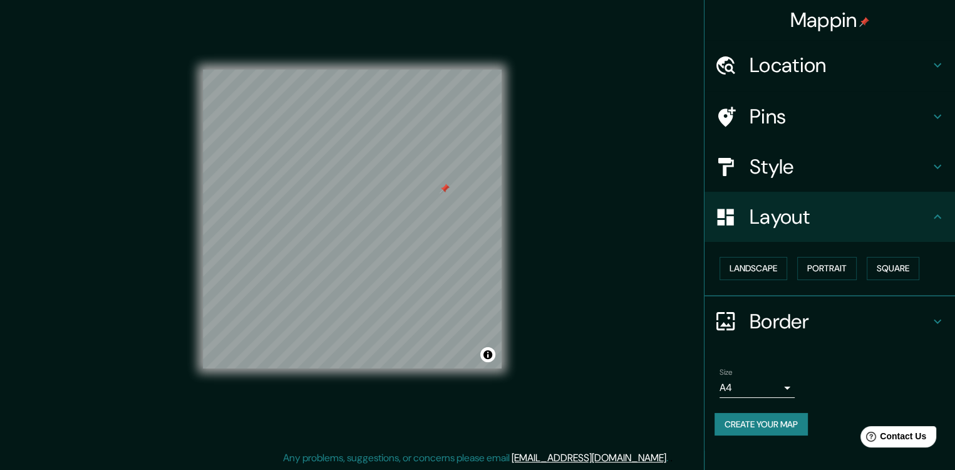
click at [814, 172] on h4 "Style" at bounding box center [840, 166] width 180 height 25
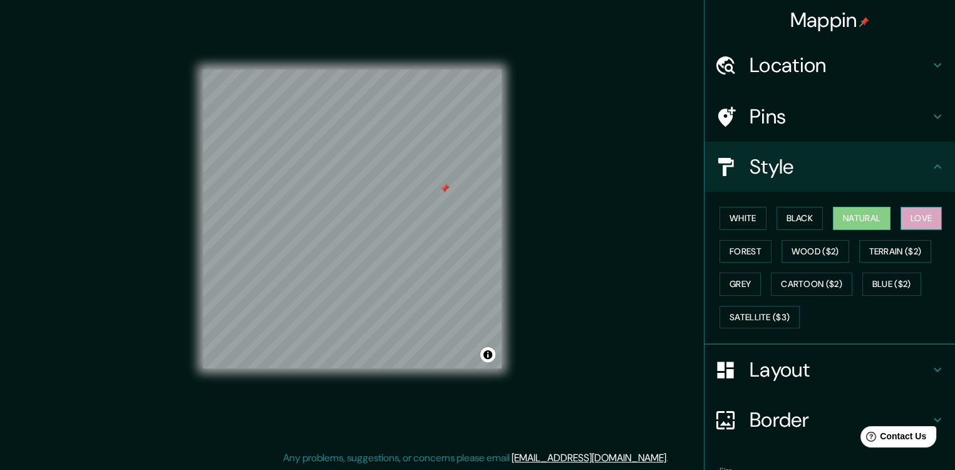
click at [911, 219] on button "Love" at bounding box center [921, 218] width 41 height 23
click at [757, 259] on button "Forest" at bounding box center [746, 251] width 52 height 23
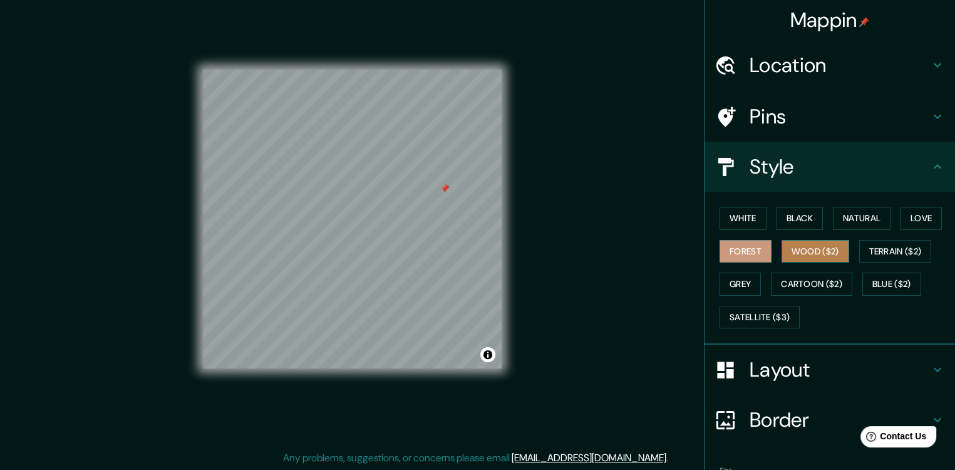
click at [786, 251] on button "Wood ($2)" at bounding box center [816, 251] width 68 height 23
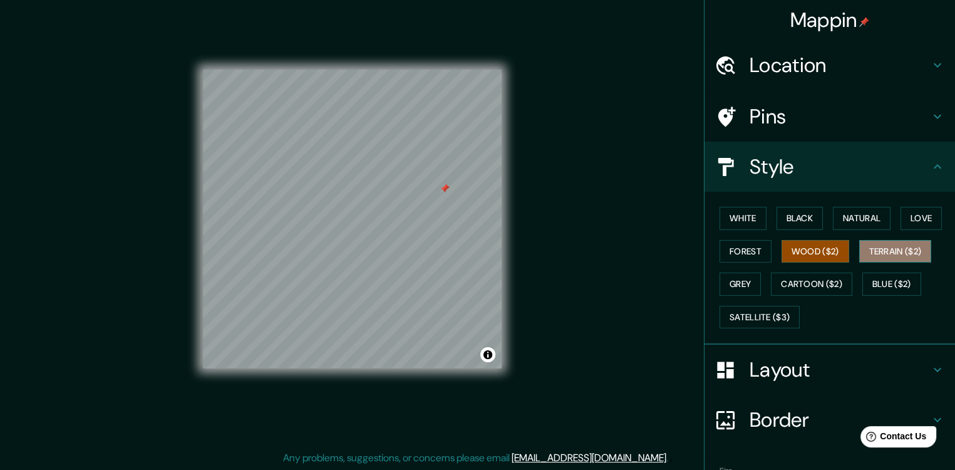
click at [876, 247] on button "Terrain ($2)" at bounding box center [895, 251] width 73 height 23
click at [755, 281] on div "White Black Natural Love Forest Wood ($2) Terrain ($2) Grey Cartoon ($2) Blue (…" at bounding box center [835, 268] width 241 height 132
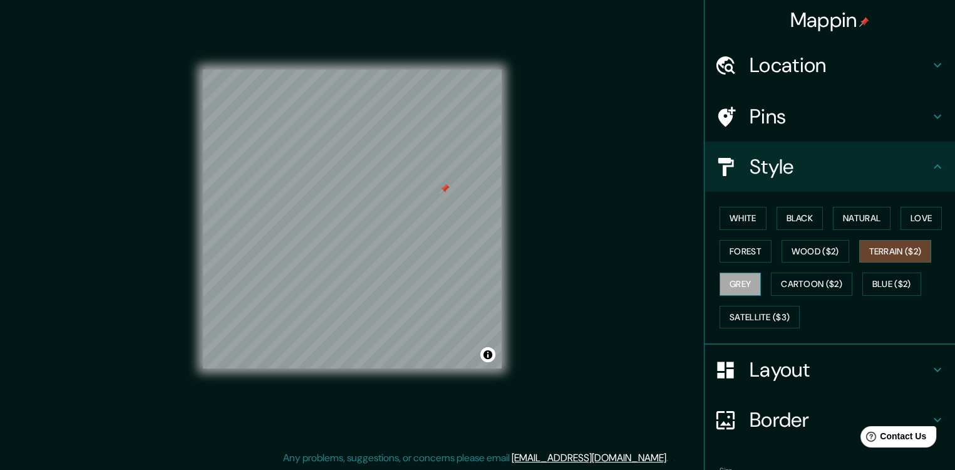
click at [735, 279] on button "Grey" at bounding box center [740, 283] width 41 height 23
click at [793, 281] on button "Cartoon ($2)" at bounding box center [811, 283] width 81 height 23
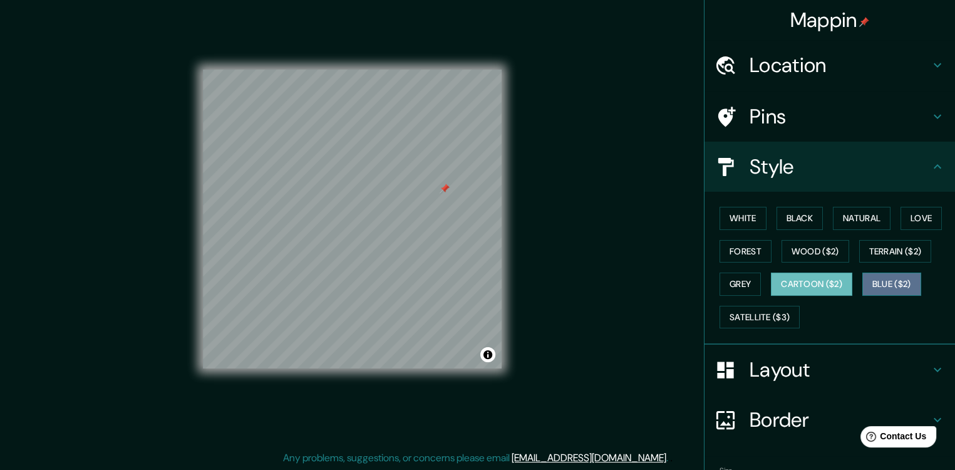
drag, startPoint x: 889, startPoint y: 272, endPoint x: 884, endPoint y: 277, distance: 7.1
click at [889, 272] on button "Blue ($2)" at bounding box center [891, 283] width 59 height 23
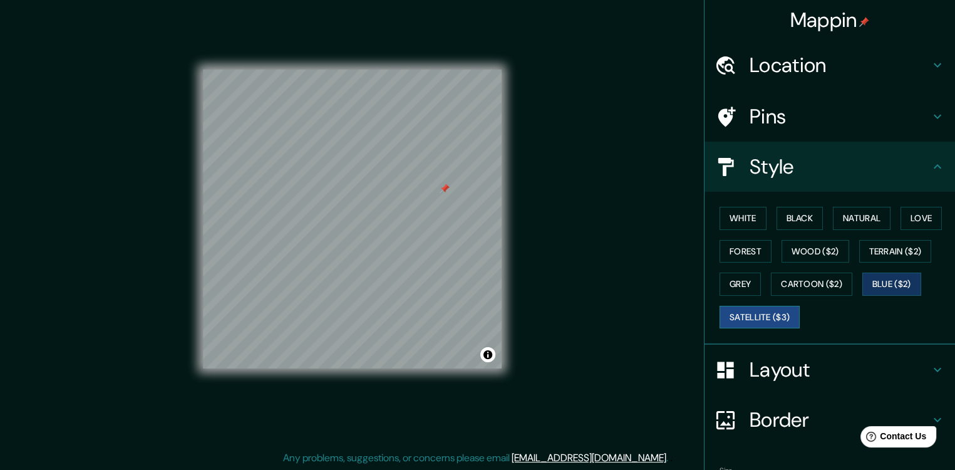
click at [774, 315] on button "Satellite ($3)" at bounding box center [760, 317] width 80 height 23
click at [847, 218] on button "Natural" at bounding box center [862, 218] width 58 height 23
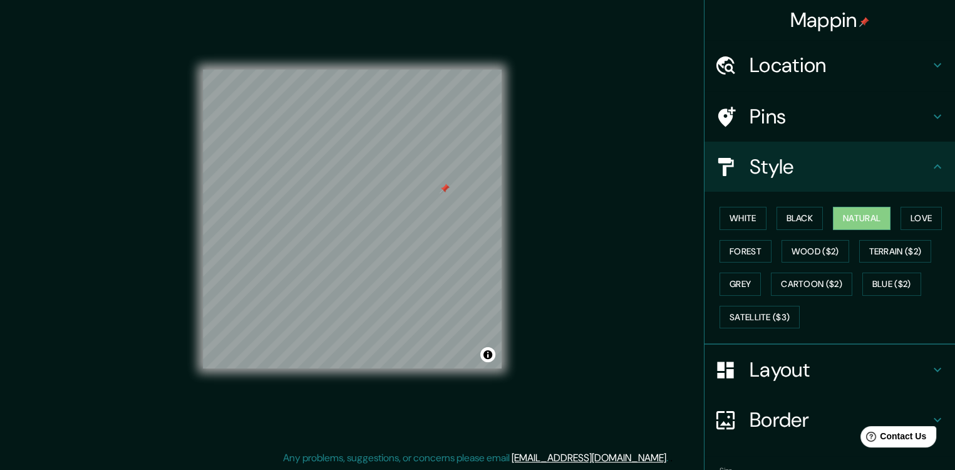
click at [915, 171] on h4 "Style" at bounding box center [840, 166] width 180 height 25
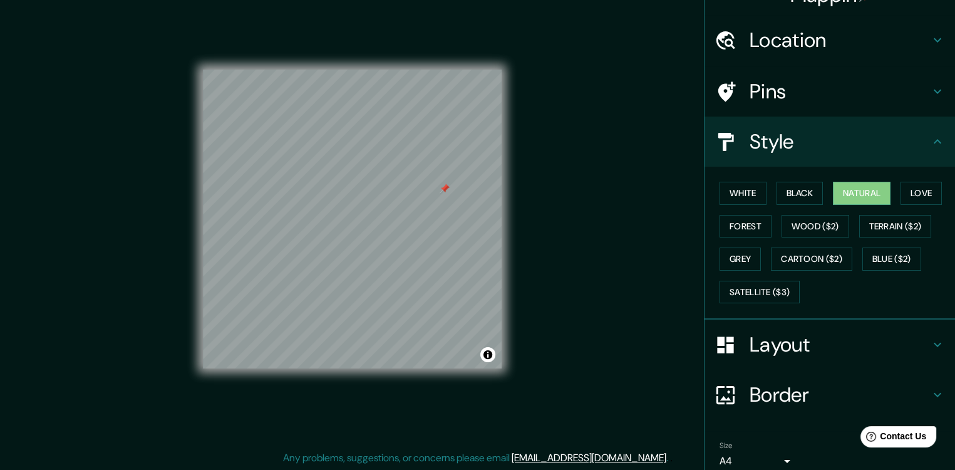
scroll to position [78, 0]
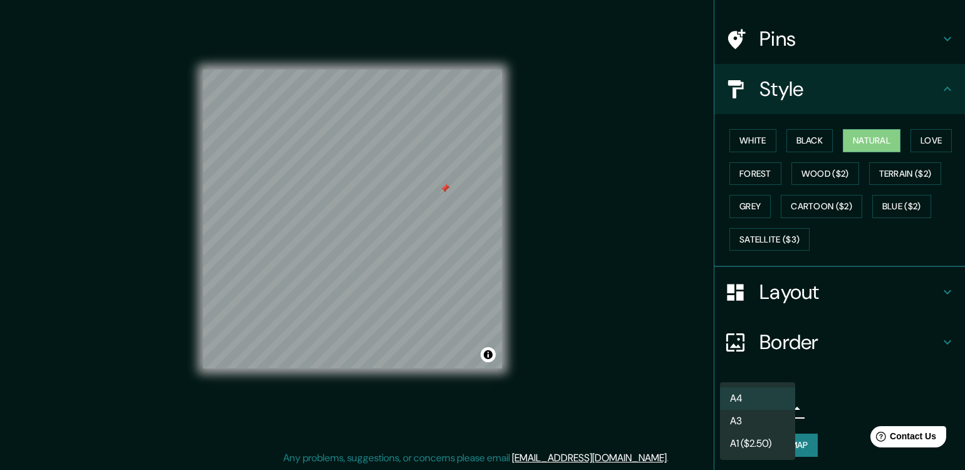
click at [773, 406] on body "Mappin Location Zacapu, Michoacán, México Pins Style White Black Natural Love F…" at bounding box center [482, 222] width 965 height 470
click at [757, 400] on li "A4" at bounding box center [757, 398] width 75 height 23
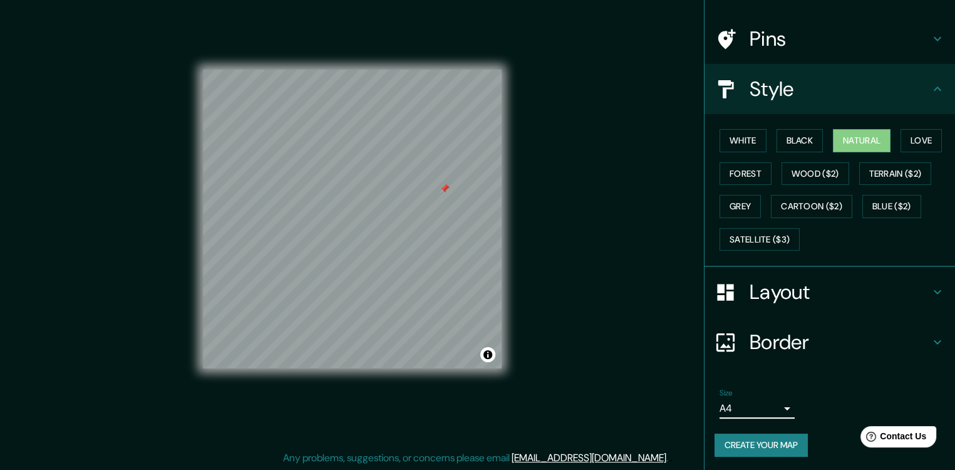
click at [750, 437] on button "Create your map" at bounding box center [761, 444] width 93 height 23
click at [777, 100] on h4 "Style" at bounding box center [840, 88] width 180 height 25
drag, startPoint x: 785, startPoint y: 32, endPoint x: 794, endPoint y: 57, distance: 26.8
click at [784, 32] on h4 "Pins" at bounding box center [840, 38] width 180 height 25
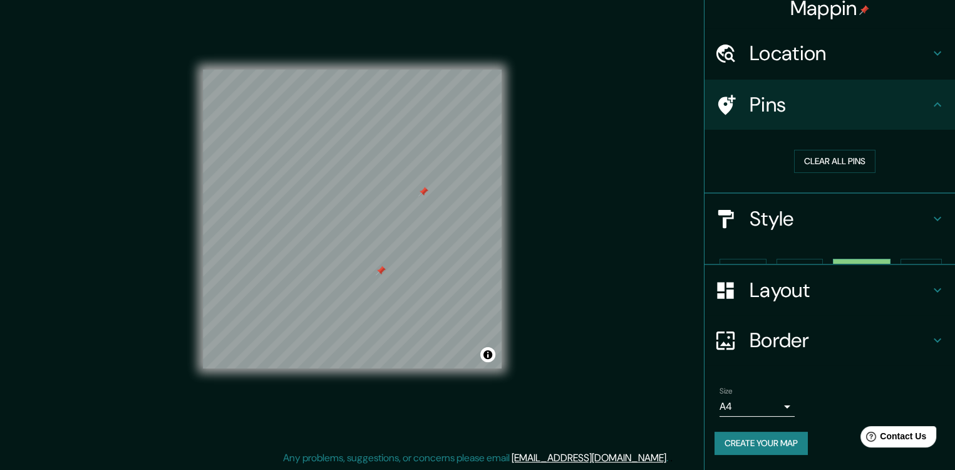
scroll to position [0, 0]
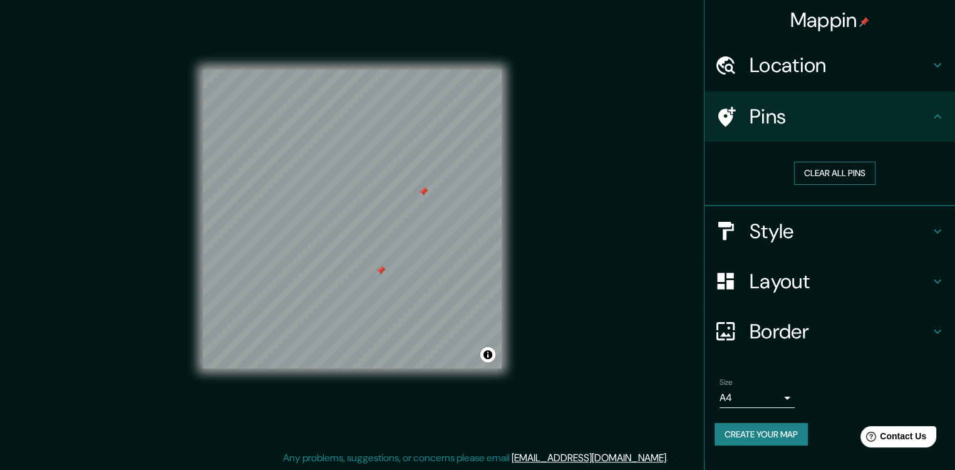
click at [809, 170] on button "Clear all pins" at bounding box center [834, 173] width 81 height 23
click at [747, 433] on button "Create your map" at bounding box center [761, 434] width 93 height 23
click at [788, 430] on button "Create your map" at bounding box center [761, 434] width 93 height 23
click at [748, 437] on button "Create your map" at bounding box center [761, 434] width 93 height 23
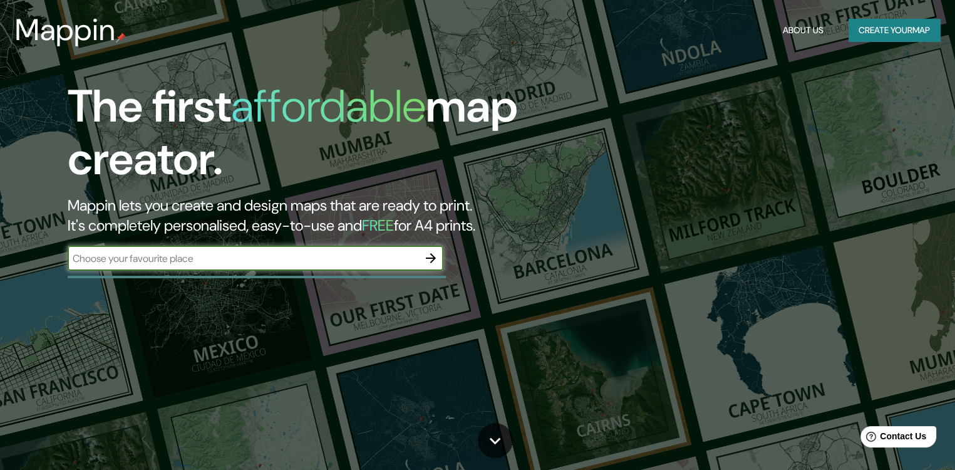
click at [430, 257] on icon "button" at bounding box center [430, 258] width 15 height 15
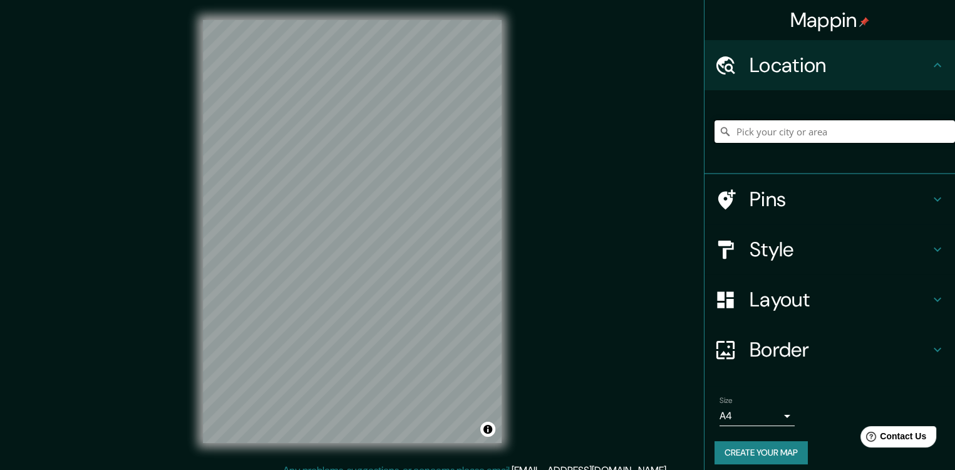
click at [784, 132] on input "Pick your city or area" at bounding box center [835, 131] width 241 height 23
click at [785, 128] on input "Pick your city or area" at bounding box center [835, 131] width 241 height 23
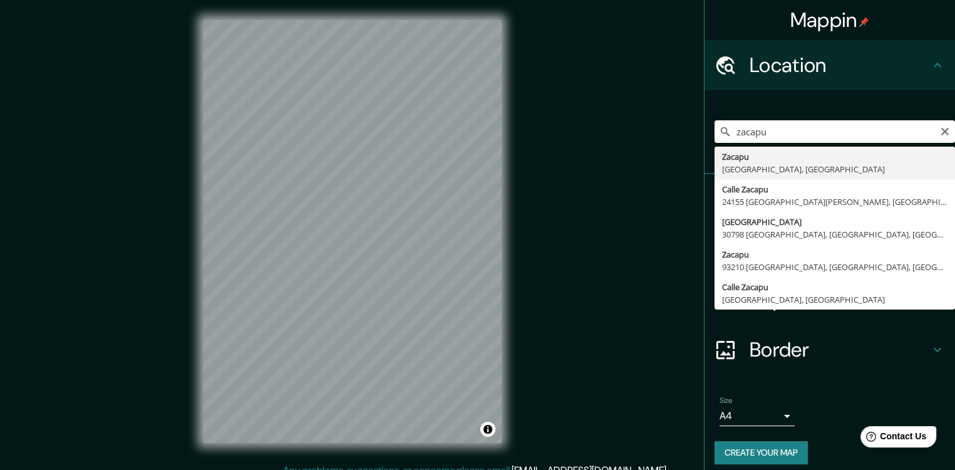
type input "[GEOGRAPHIC_DATA], [GEOGRAPHIC_DATA], [GEOGRAPHIC_DATA]"
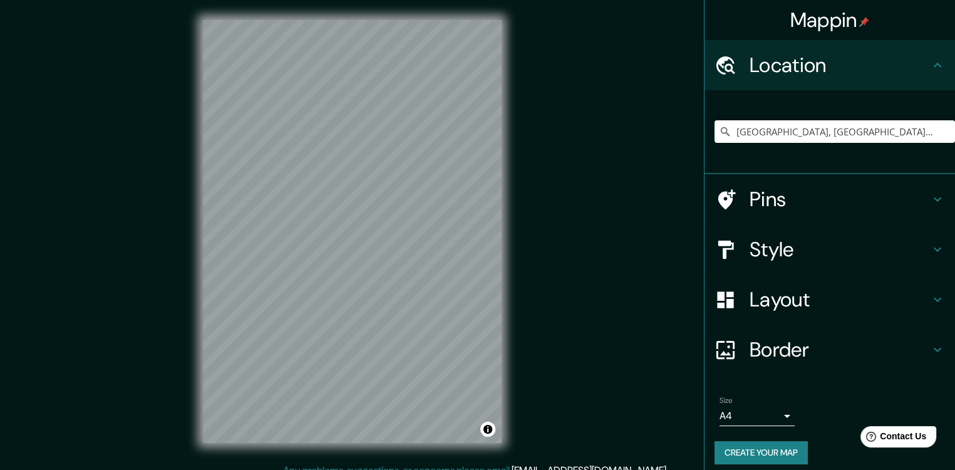
click at [772, 301] on h4 "Layout" at bounding box center [840, 299] width 180 height 25
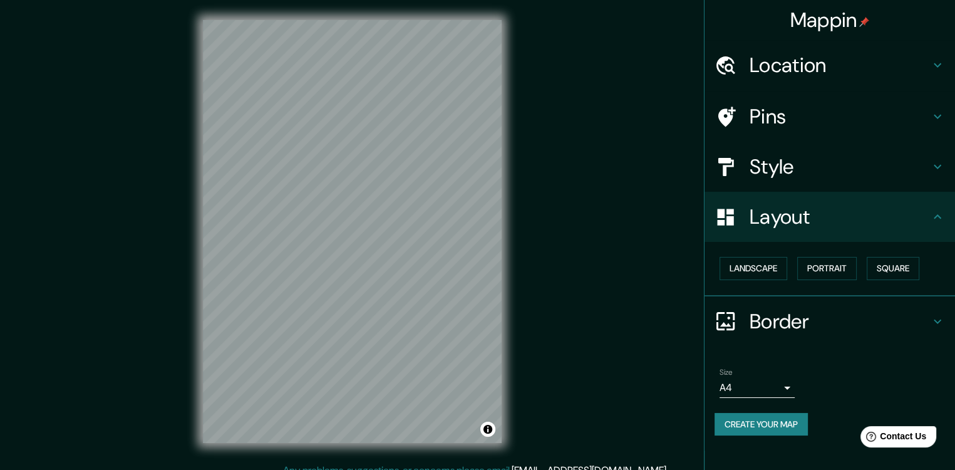
click at [824, 170] on h4 "Style" at bounding box center [840, 166] width 180 height 25
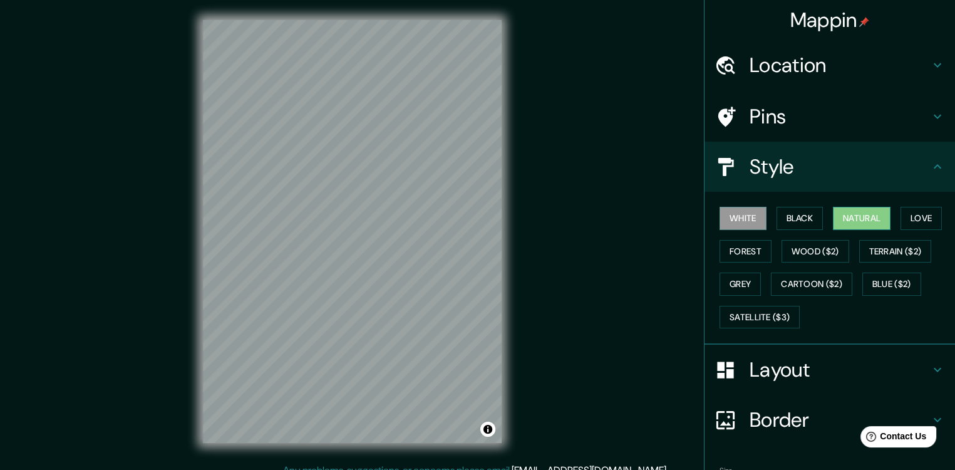
click at [847, 212] on button "Natural" at bounding box center [862, 218] width 58 height 23
click at [782, 413] on h4 "Border" at bounding box center [840, 419] width 180 height 25
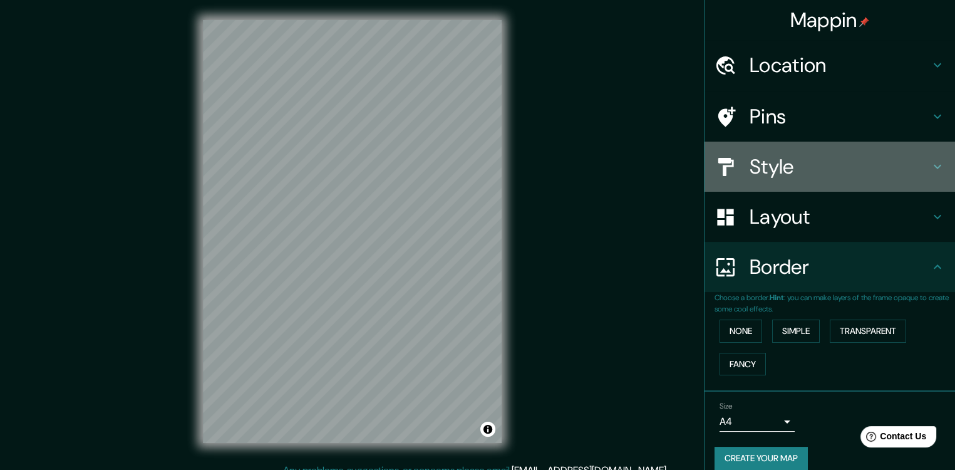
click at [777, 163] on h4 "Style" at bounding box center [840, 166] width 180 height 25
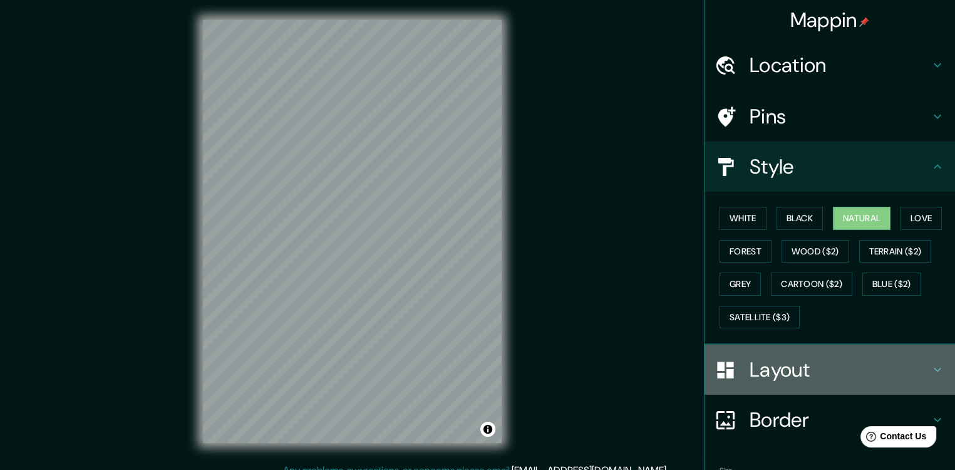
click at [767, 367] on h4 "Layout" at bounding box center [840, 369] width 180 height 25
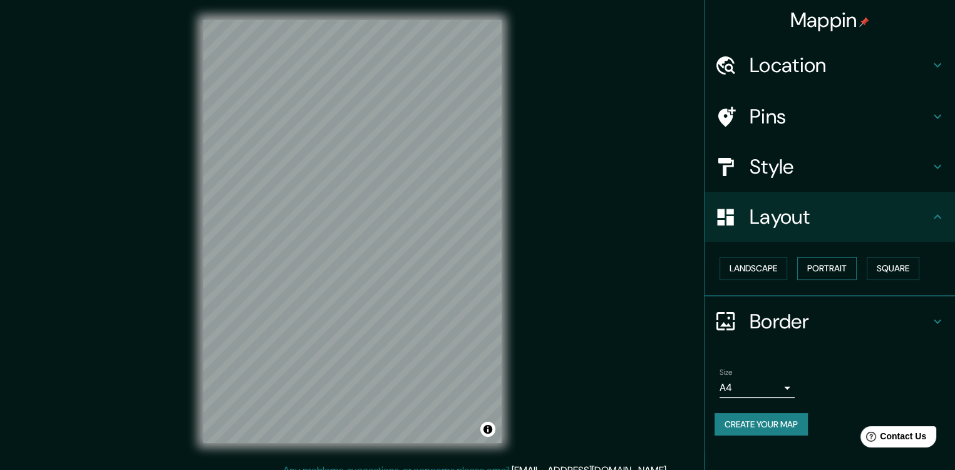
click at [822, 267] on button "Portrait" at bounding box center [826, 268] width 59 height 23
click at [766, 263] on button "Landscape" at bounding box center [754, 268] width 68 height 23
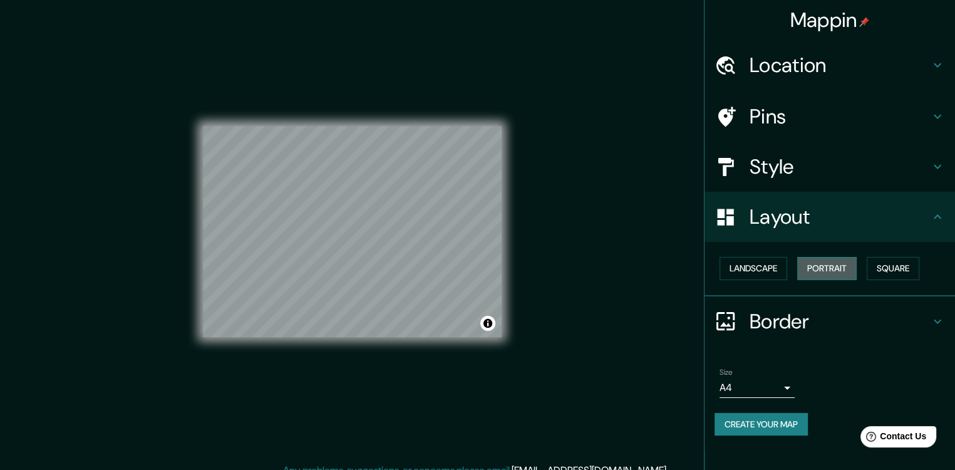
click at [850, 264] on button "Portrait" at bounding box center [826, 268] width 59 height 23
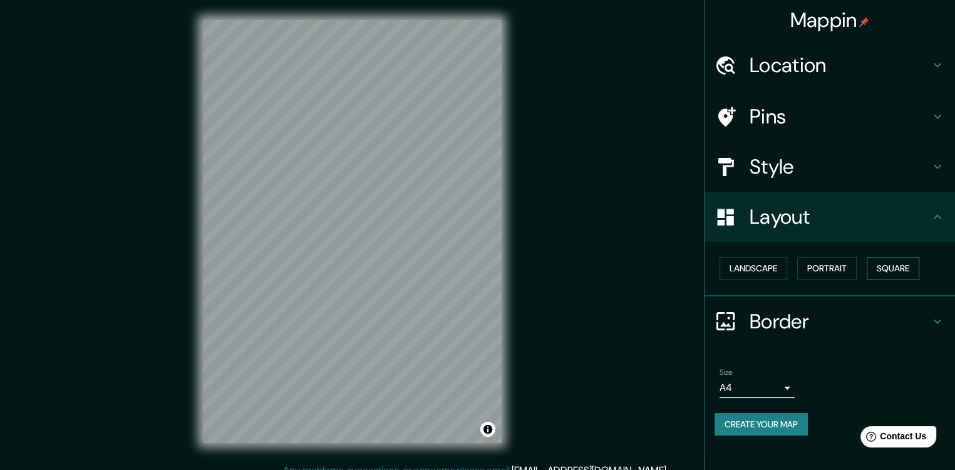
click at [914, 264] on button "Square" at bounding box center [893, 268] width 53 height 23
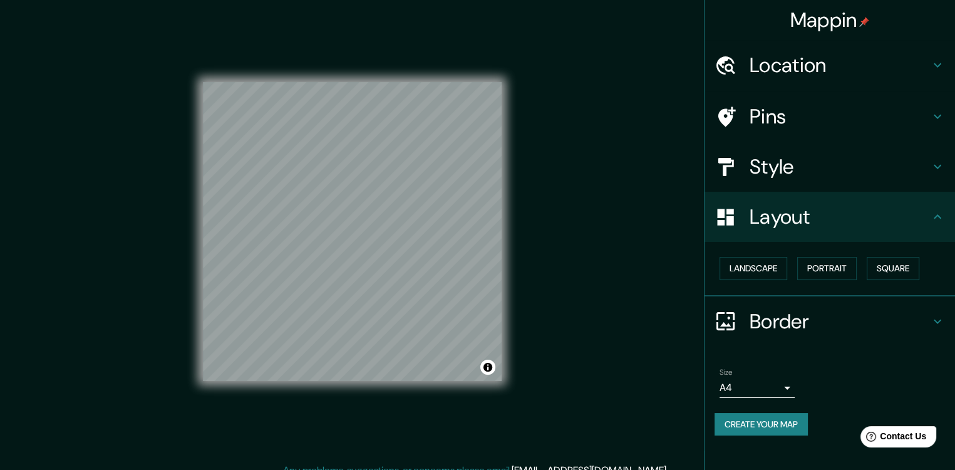
click at [809, 69] on h4 "Location" at bounding box center [840, 65] width 180 height 25
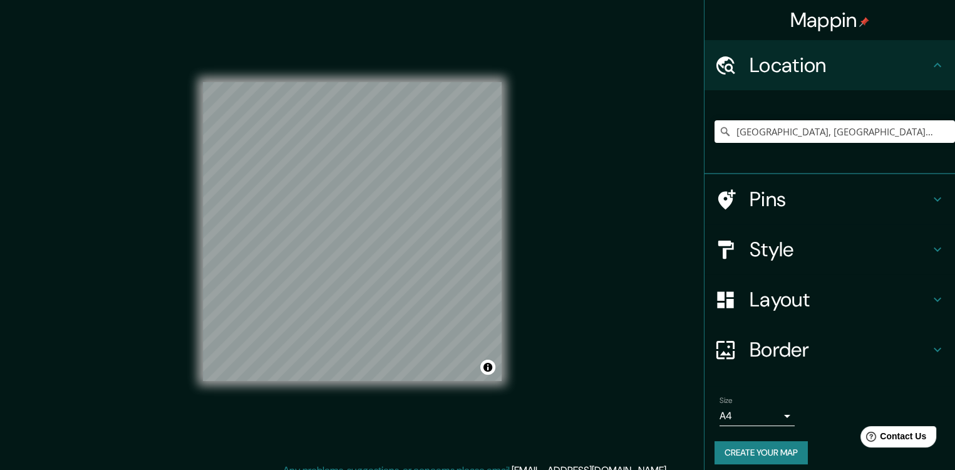
click at [772, 251] on h4 "Style" at bounding box center [840, 249] width 180 height 25
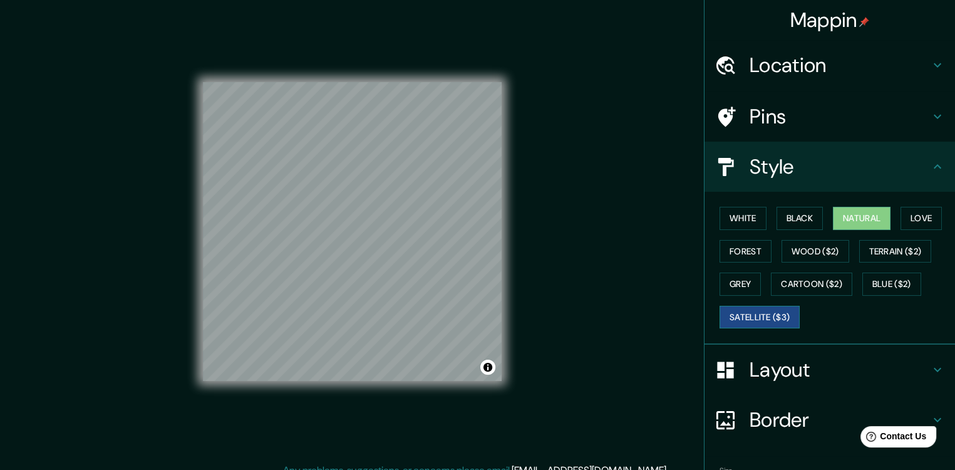
click at [757, 313] on button "Satellite ($3)" at bounding box center [760, 317] width 80 height 23
click at [842, 120] on h4 "Pins" at bounding box center [840, 116] width 180 height 25
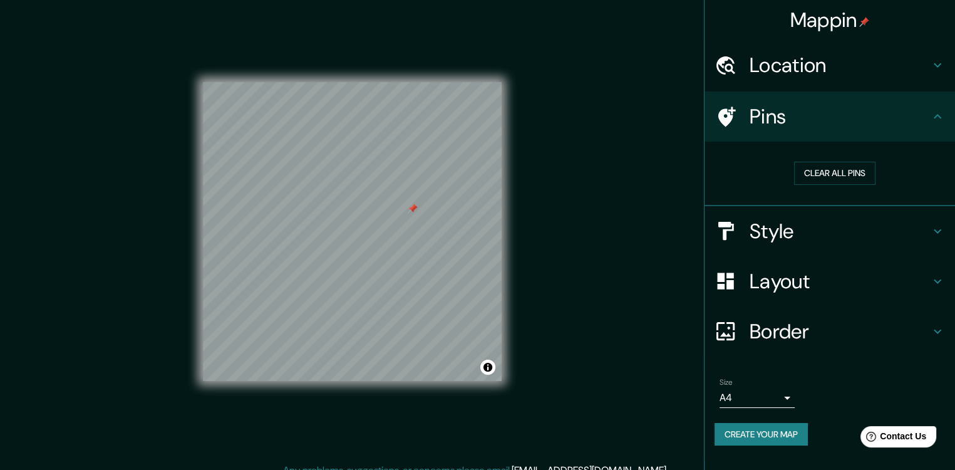
click at [804, 281] on h4 "Layout" at bounding box center [840, 281] width 180 height 25
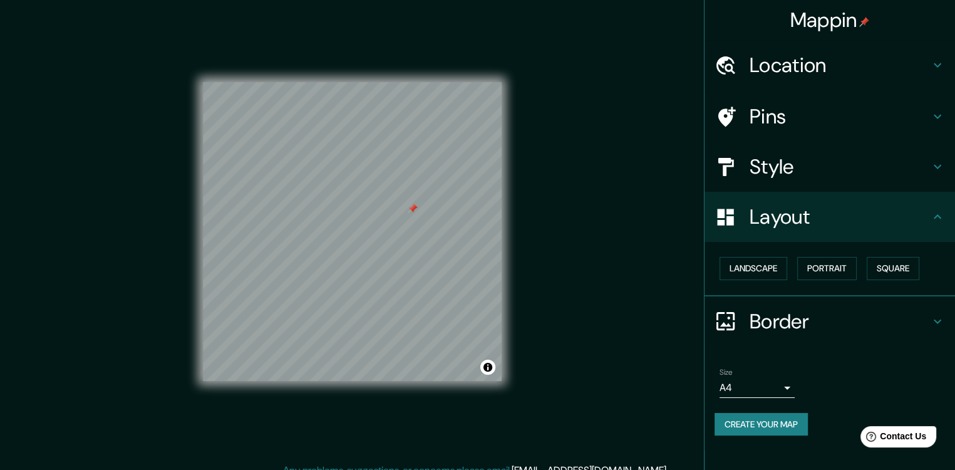
click at [804, 170] on h4 "Style" at bounding box center [840, 166] width 180 height 25
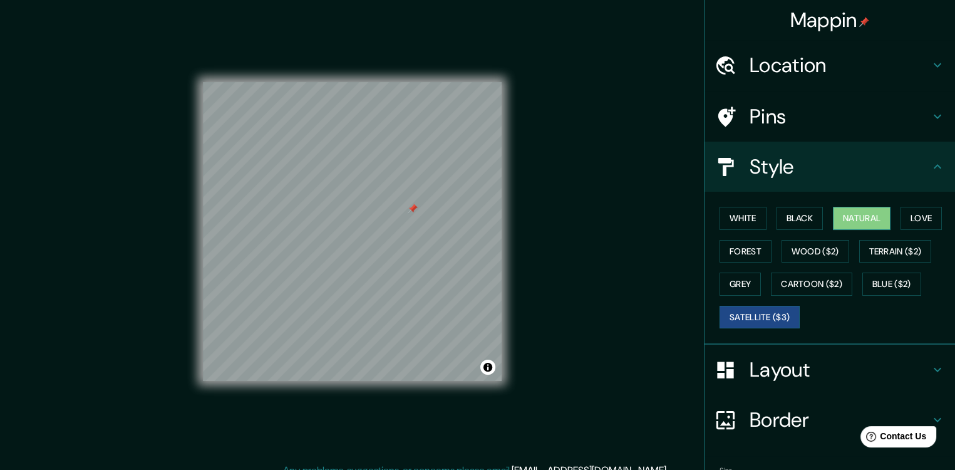
click at [856, 219] on button "Natural" at bounding box center [862, 218] width 58 height 23
click at [742, 314] on button "Satellite ($3)" at bounding box center [760, 317] width 80 height 23
click at [849, 222] on button "Natural" at bounding box center [862, 218] width 58 height 23
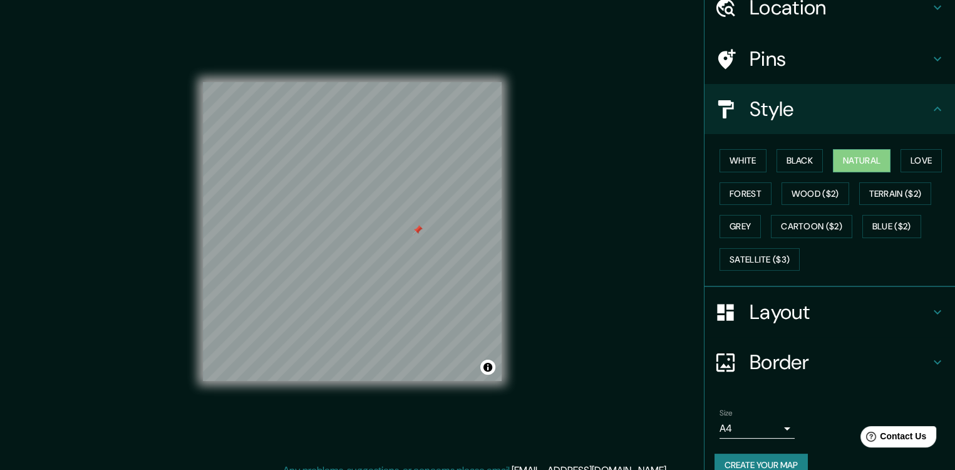
scroll to position [78, 0]
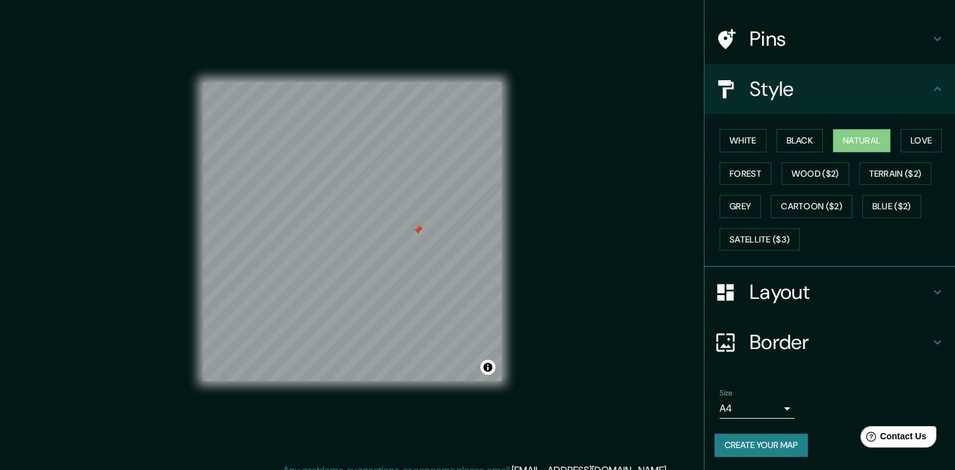
click at [759, 442] on button "Create your map" at bounding box center [761, 444] width 93 height 23
